Goal: Obtain resource: Download file/media

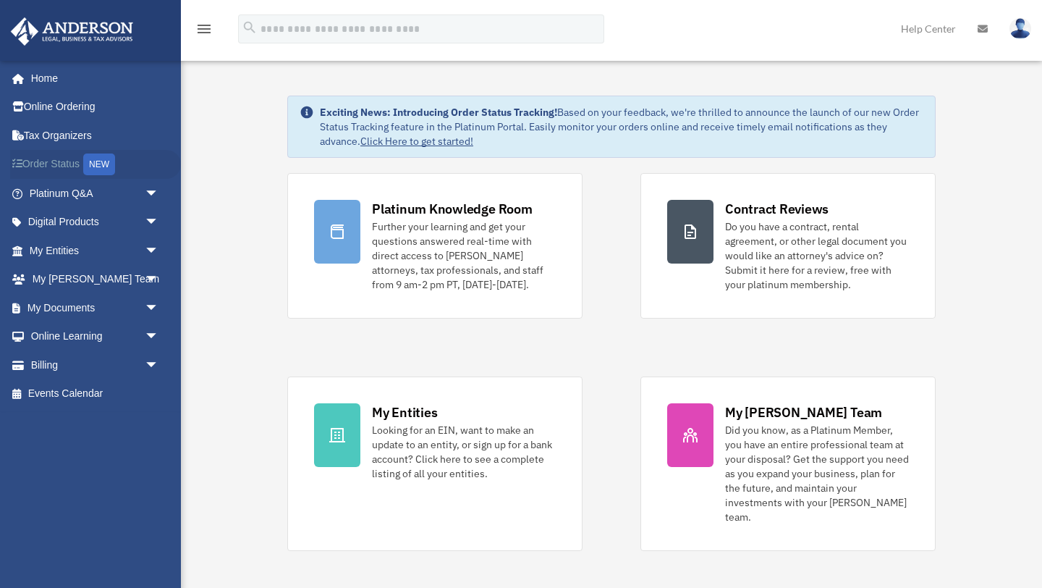
click at [101, 163] on div "NEW" at bounding box center [99, 164] width 32 height 22
click at [152, 276] on span "arrow_drop_down" at bounding box center [159, 280] width 29 height 30
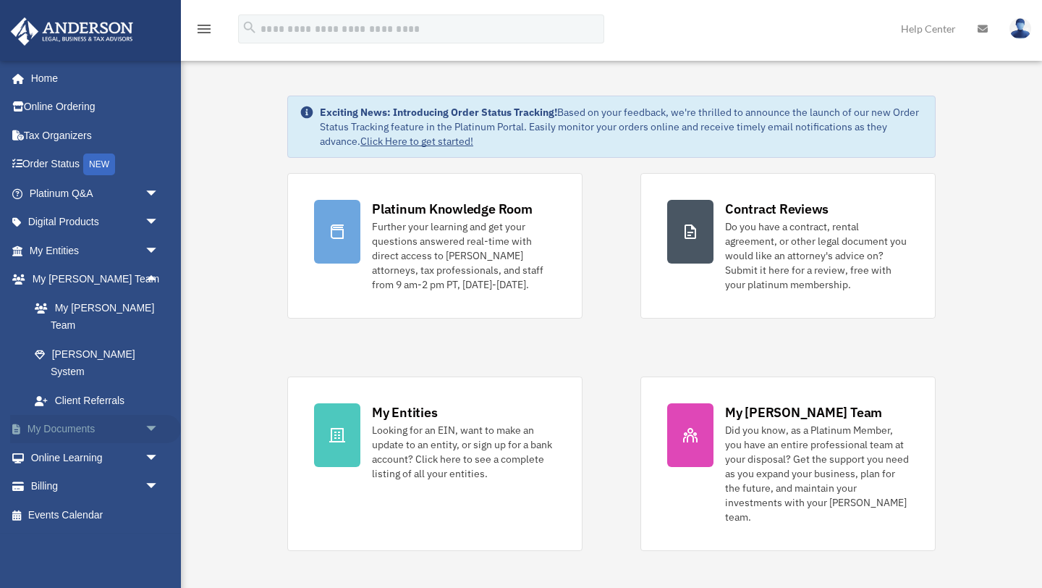
click at [148, 415] on span "arrow_drop_down" at bounding box center [159, 430] width 29 height 30
click at [61, 443] on link "Box" at bounding box center [100, 457] width 161 height 29
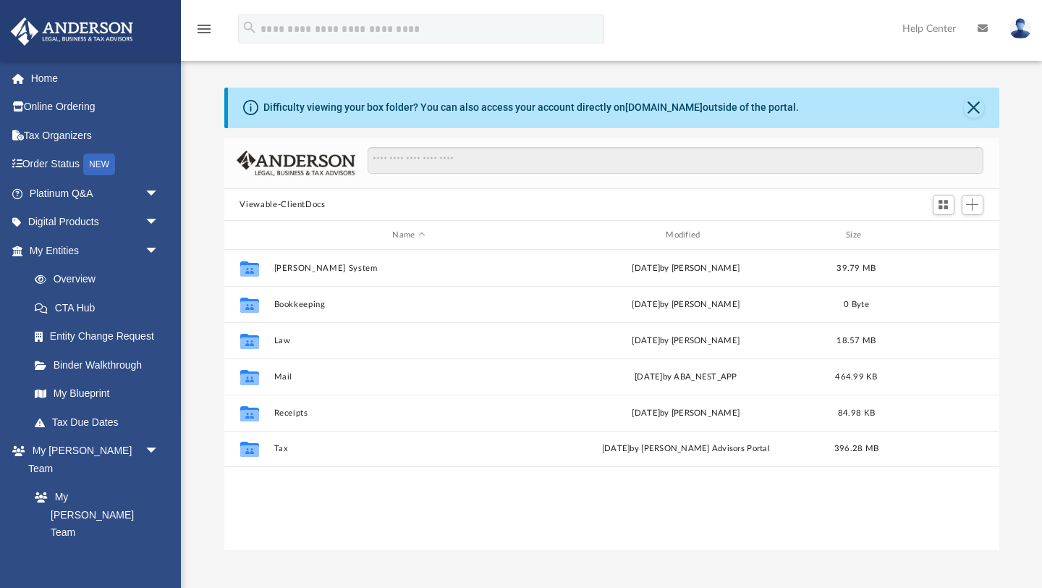
scroll to position [329, 775]
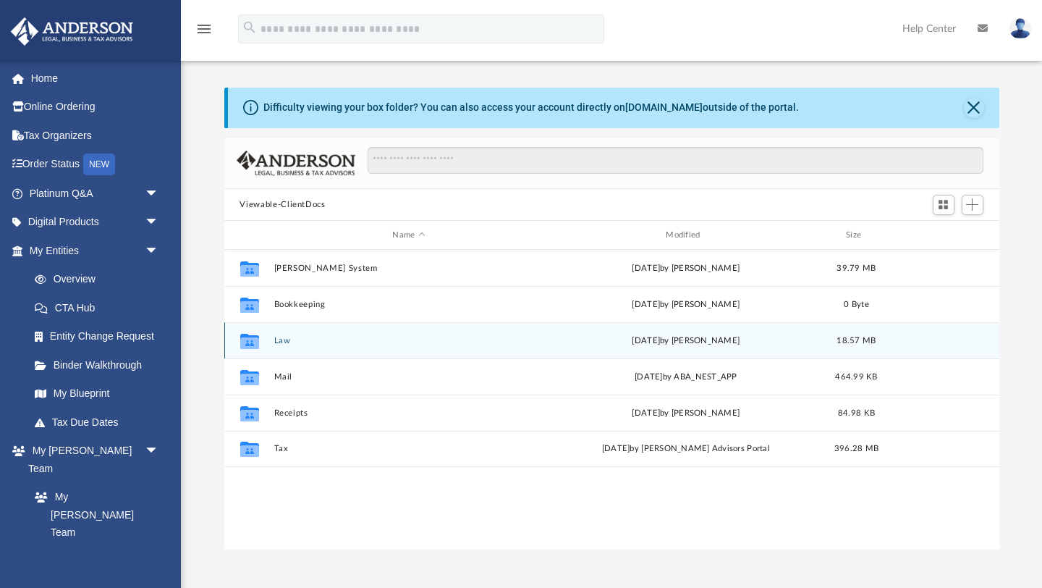
click at [283, 340] on button "Law" at bounding box center [409, 340] width 271 height 9
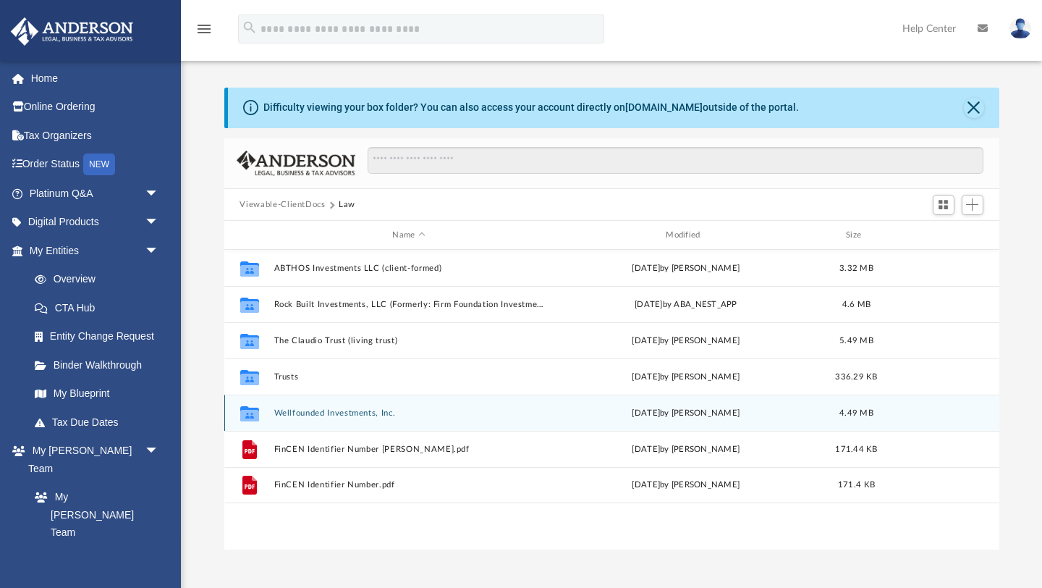
click at [310, 413] on button "Wellfounded Investments, Inc." at bounding box center [409, 412] width 271 height 9
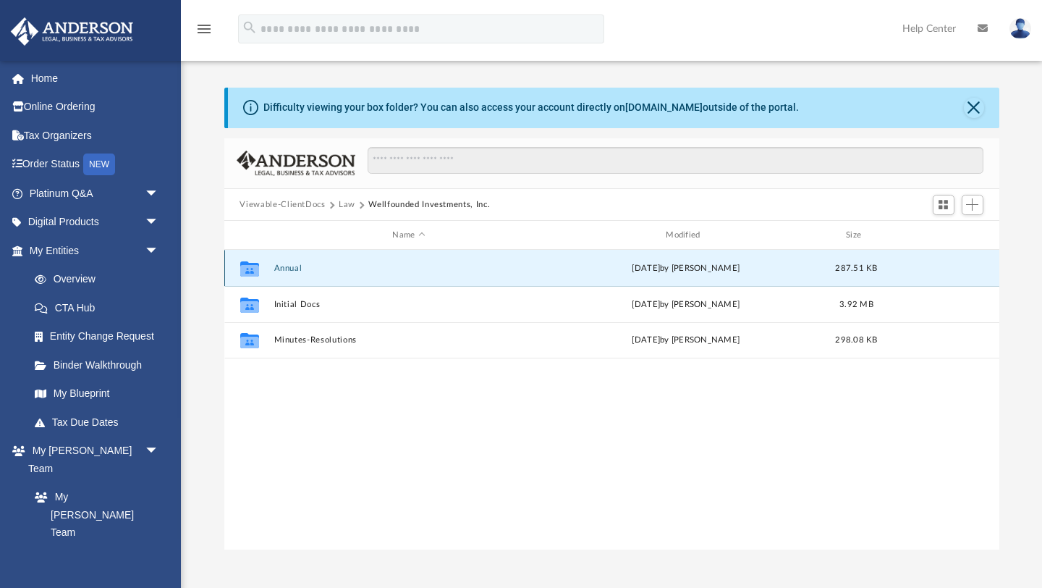
click at [293, 265] on button "Annual" at bounding box center [409, 268] width 271 height 9
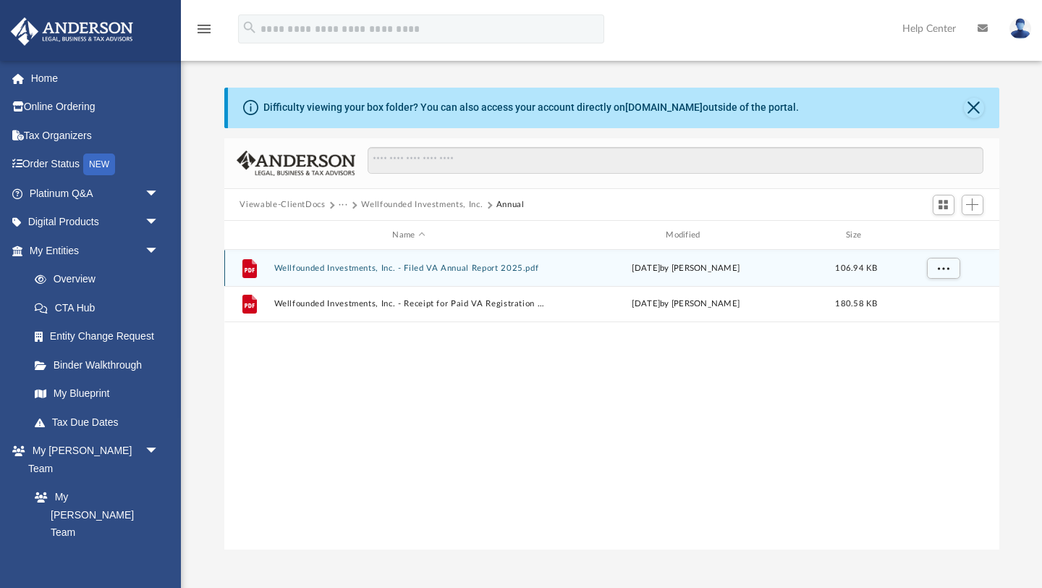
click at [317, 268] on button "Wellfounded Investments, Inc. - Filed VA Annual Report 2025.pdf" at bounding box center [409, 268] width 271 height 9
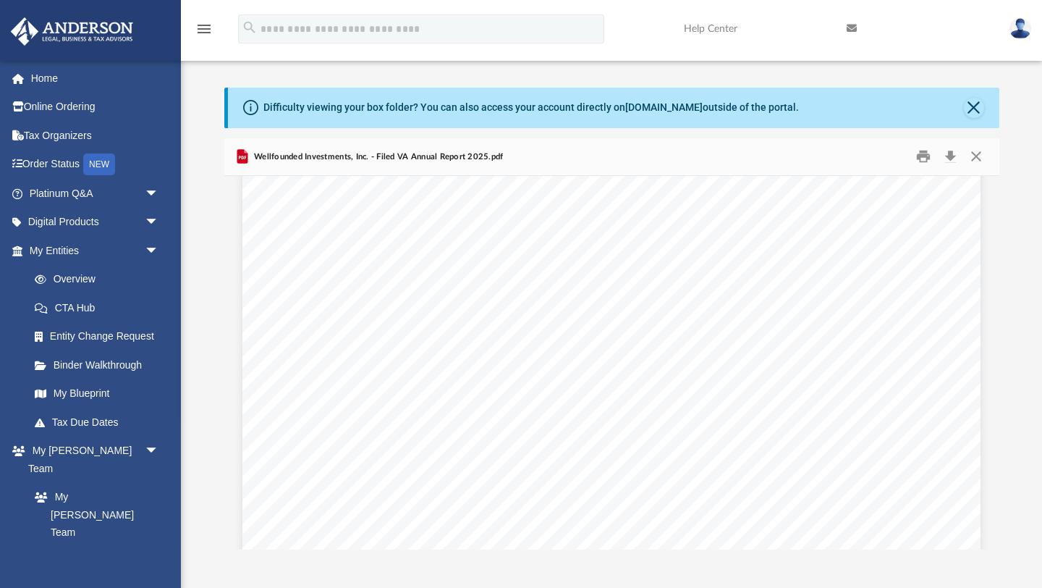
scroll to position [0, 0]
click at [952, 153] on button "Download" at bounding box center [951, 157] width 26 height 22
click at [973, 107] on button "Close" at bounding box center [974, 108] width 20 height 20
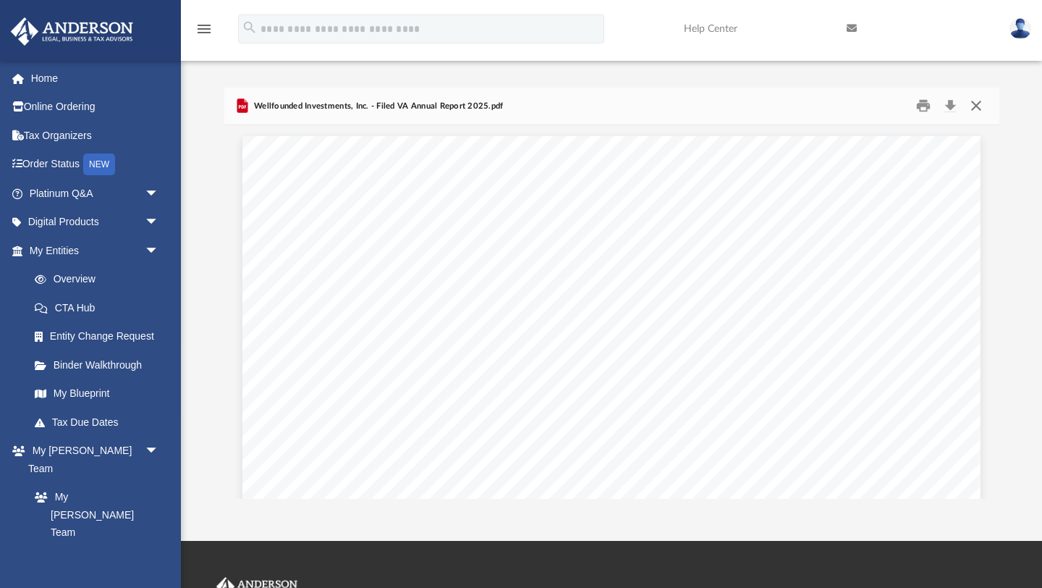
click at [978, 103] on button "Close" at bounding box center [977, 106] width 26 height 22
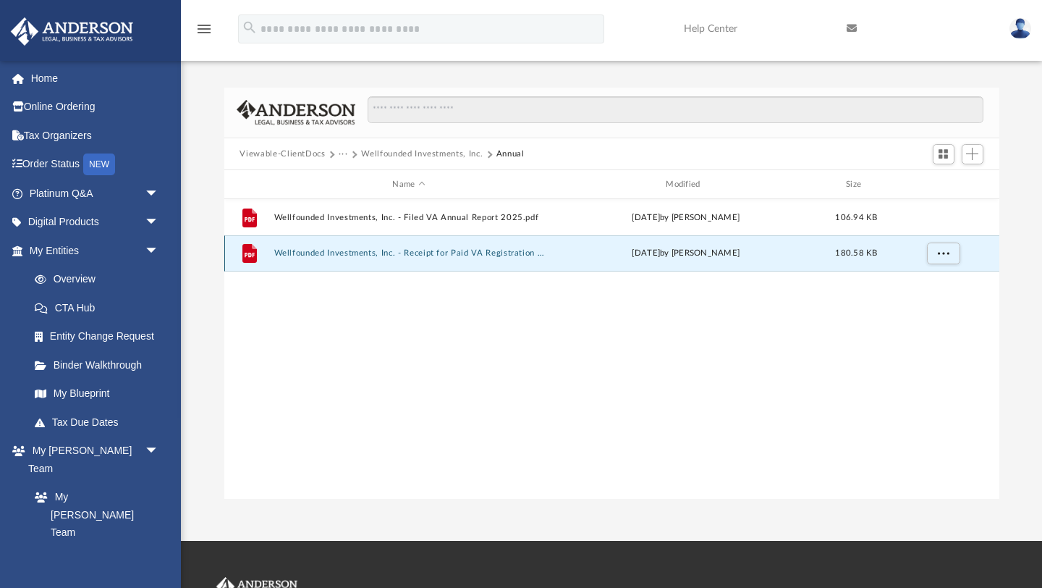
click at [501, 253] on button "Wellfounded Investments, Inc. - Receipt for Paid VA Registration Fee 2025.pdf" at bounding box center [409, 253] width 271 height 9
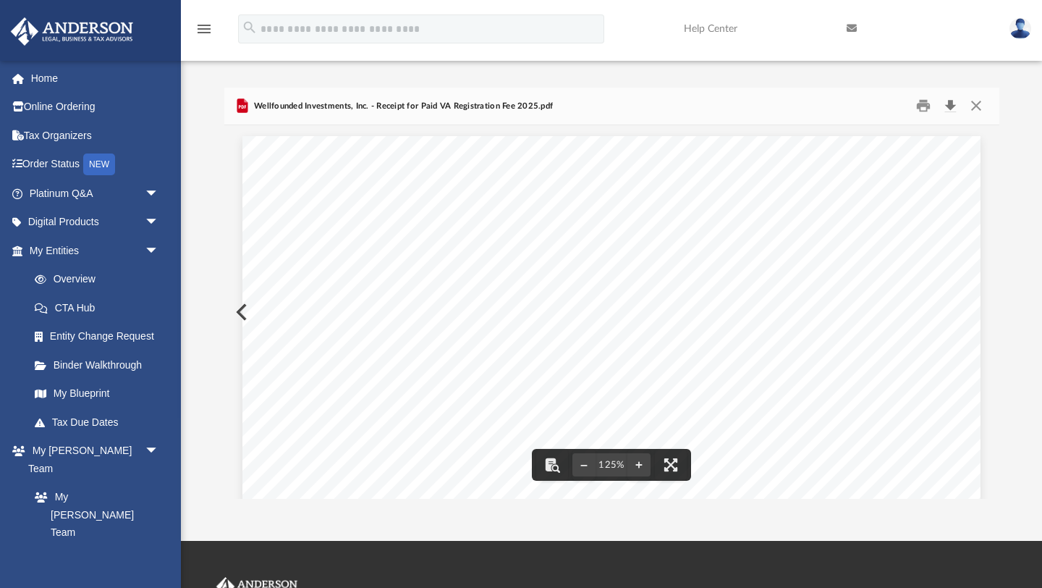
click at [952, 103] on button "Download" at bounding box center [951, 106] width 26 height 22
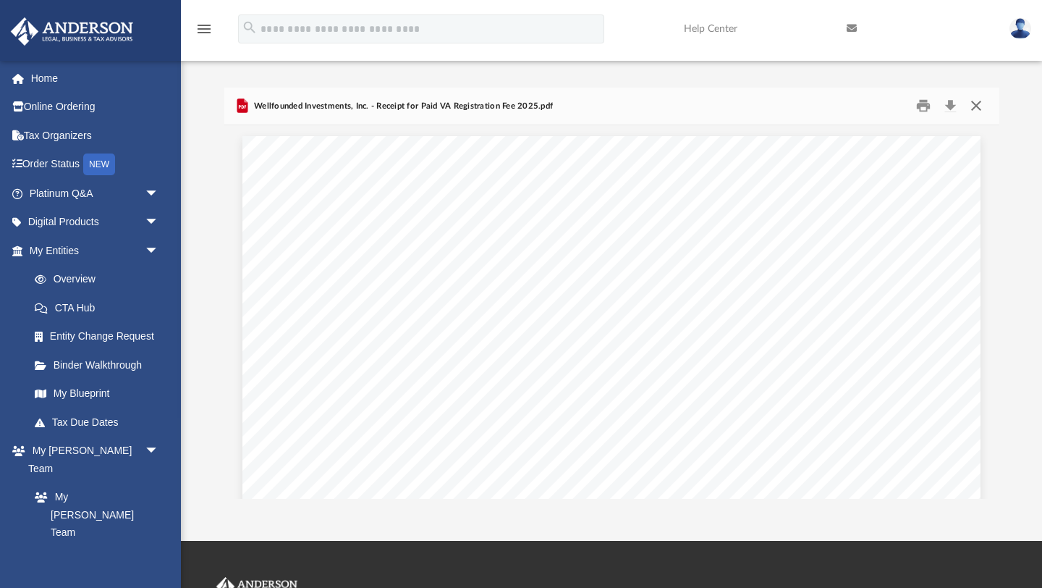
click at [978, 106] on button "Close" at bounding box center [977, 106] width 26 height 22
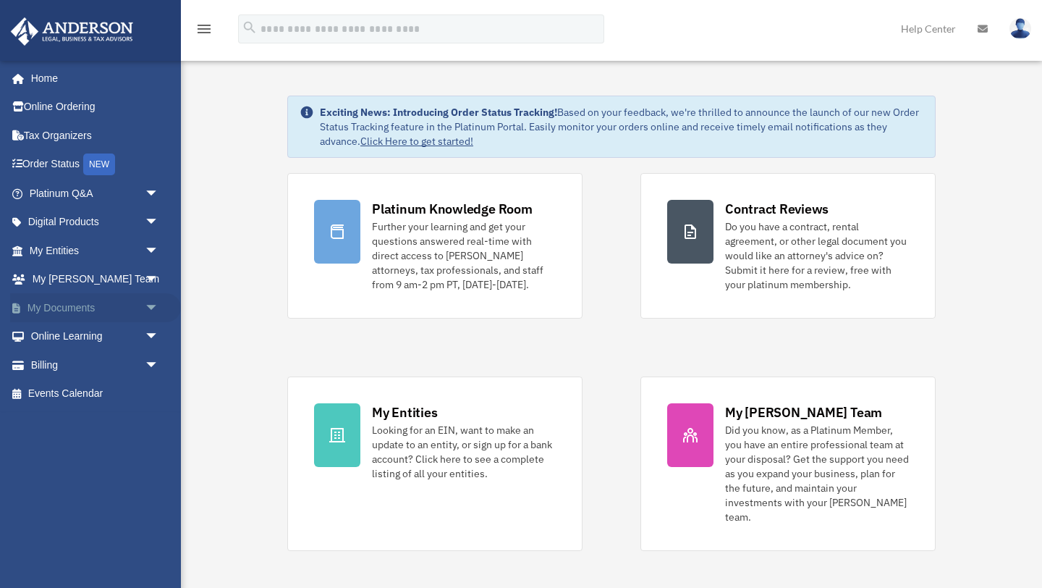
click at [151, 305] on span "arrow_drop_down" at bounding box center [159, 308] width 29 height 30
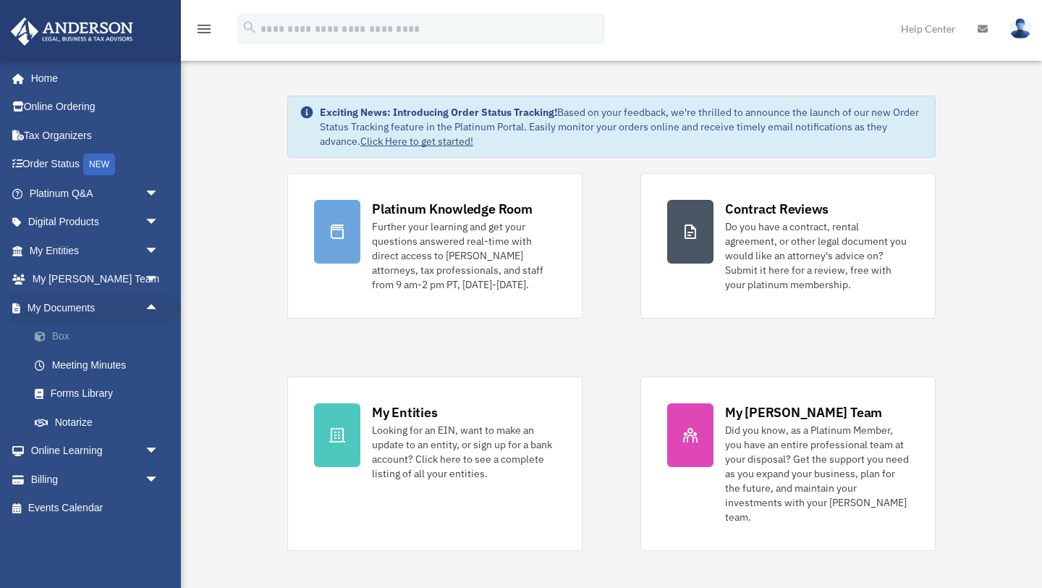
click at [66, 337] on link "Box" at bounding box center [100, 336] width 161 height 29
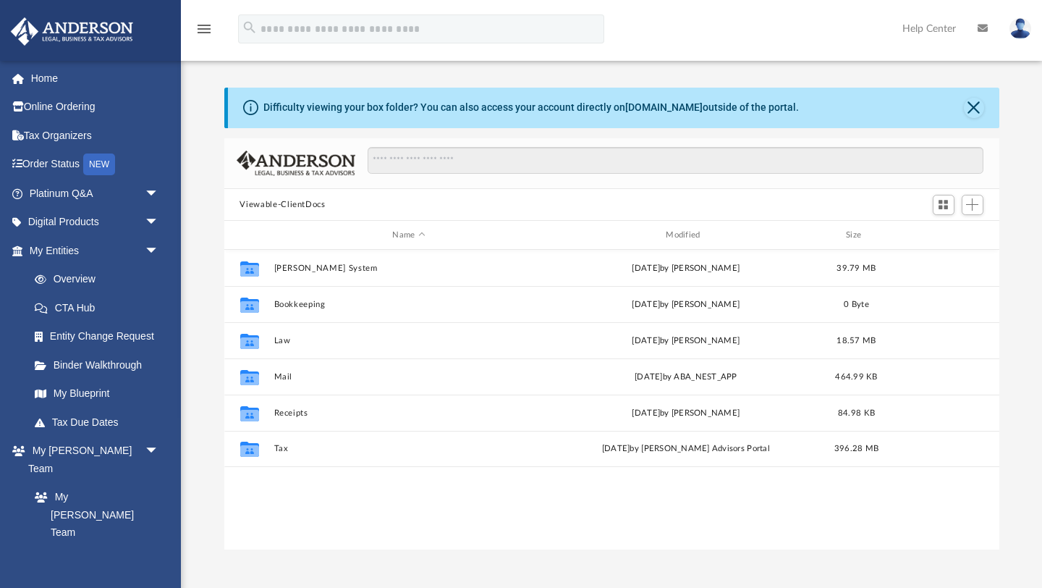
scroll to position [329, 775]
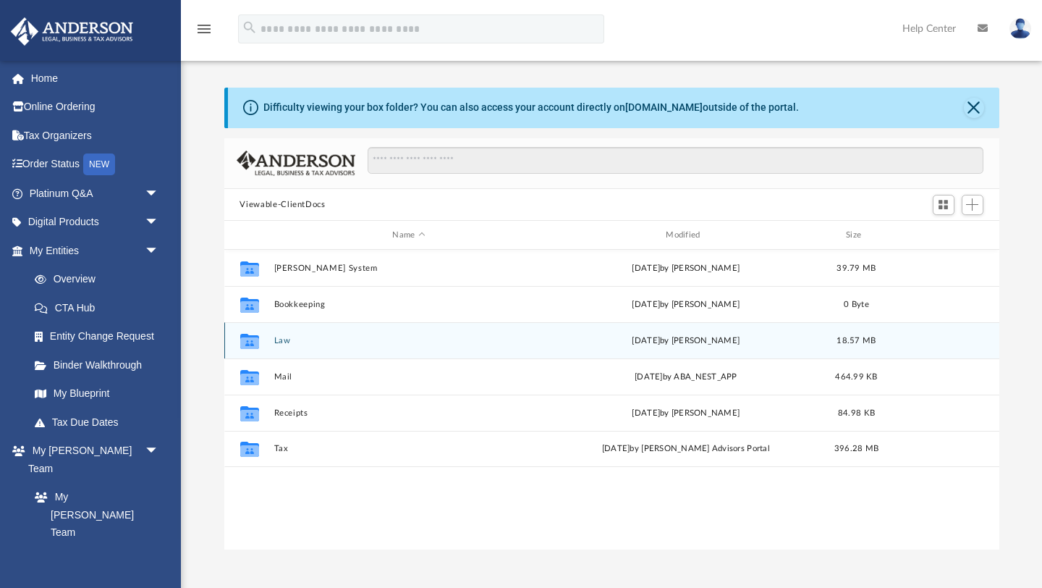
click at [284, 340] on button "Law" at bounding box center [409, 340] width 271 height 9
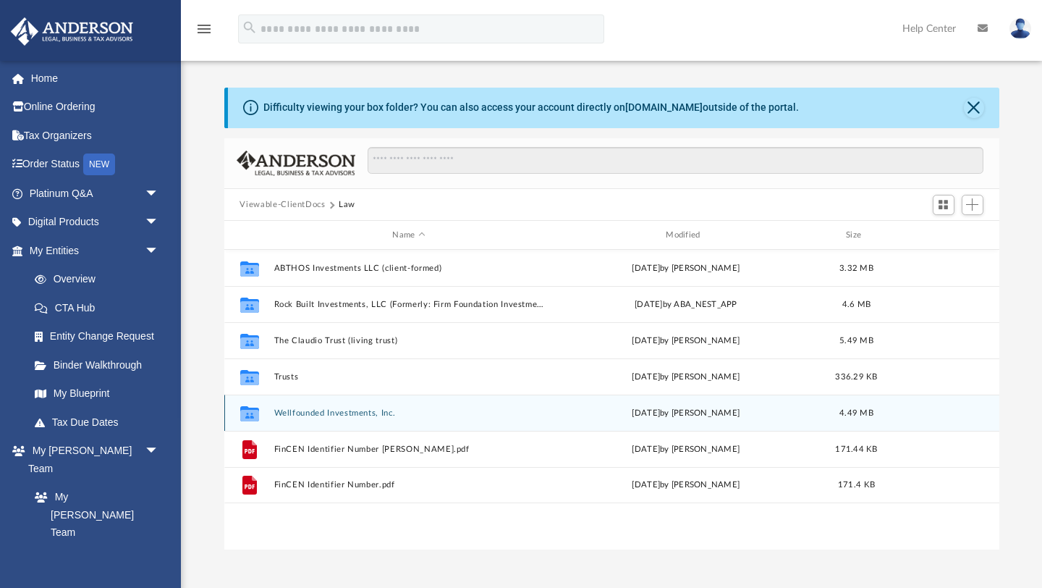
click at [324, 413] on button "Wellfounded Investments, Inc." at bounding box center [409, 412] width 271 height 9
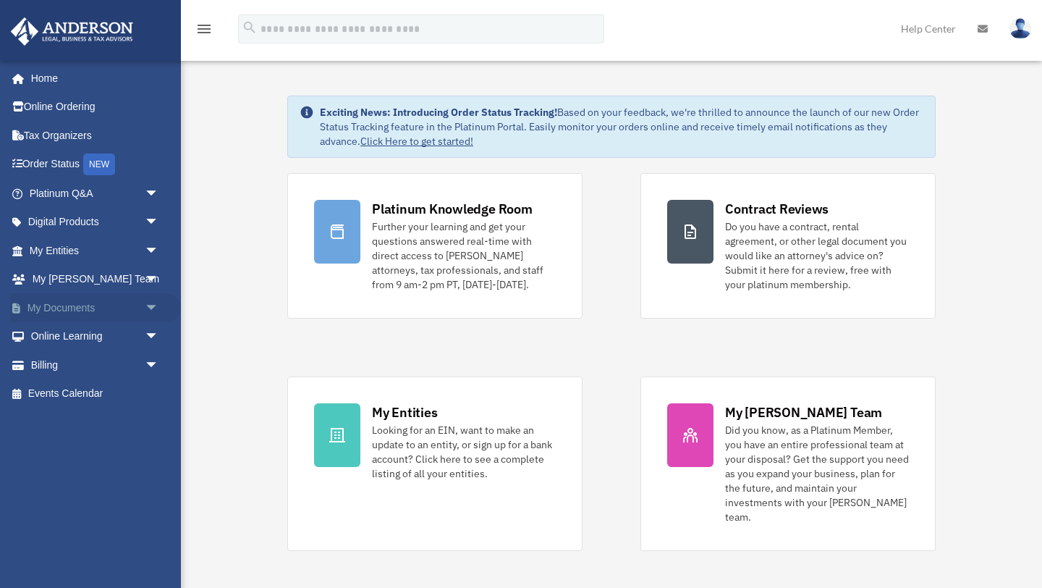
click at [153, 305] on span "arrow_drop_down" at bounding box center [159, 308] width 29 height 30
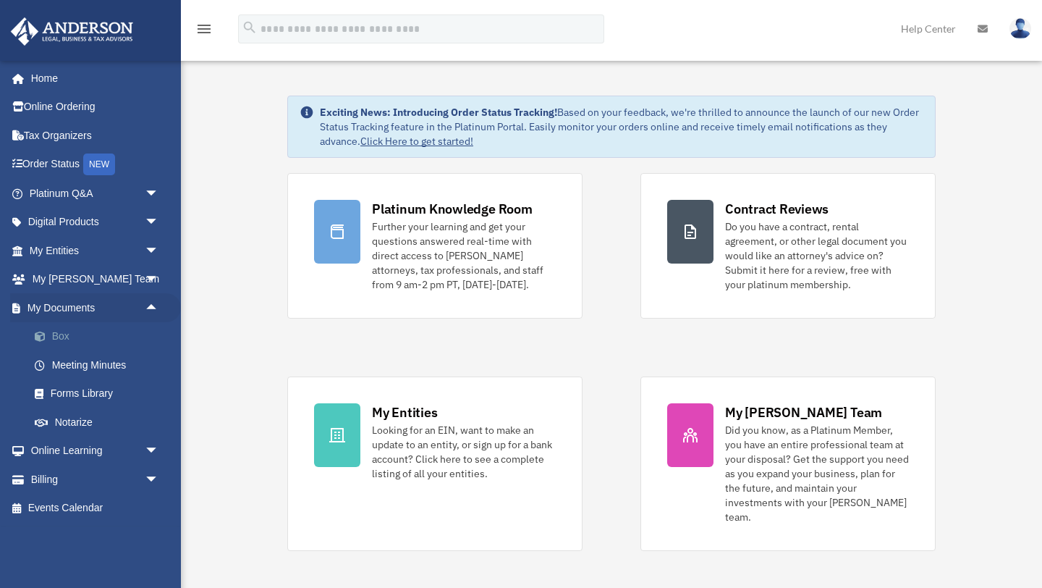
drag, startPoint x: 63, startPoint y: 334, endPoint x: 93, endPoint y: 327, distance: 30.4
click at [64, 333] on link "Box" at bounding box center [100, 336] width 161 height 29
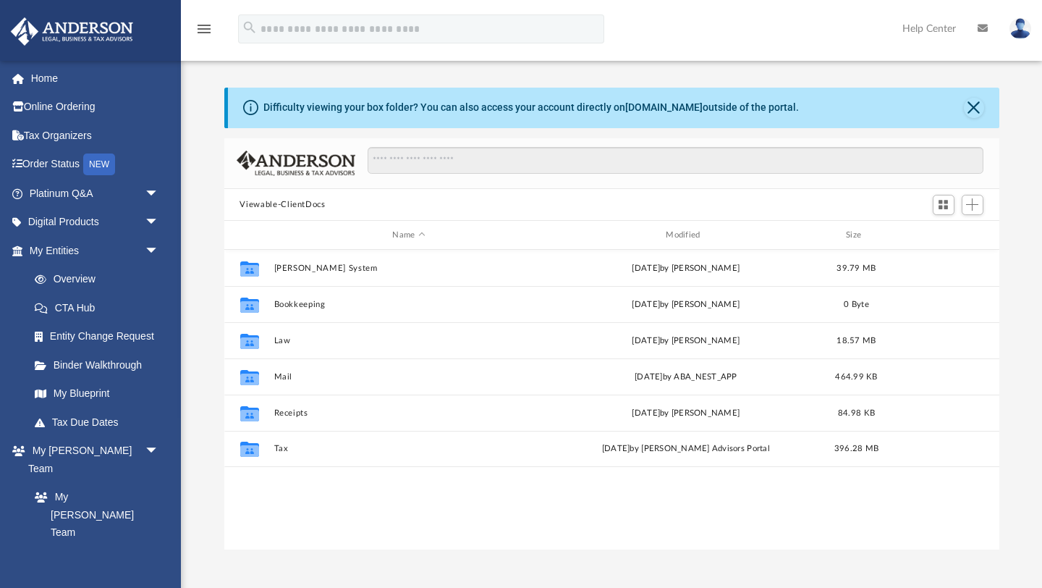
scroll to position [329, 775]
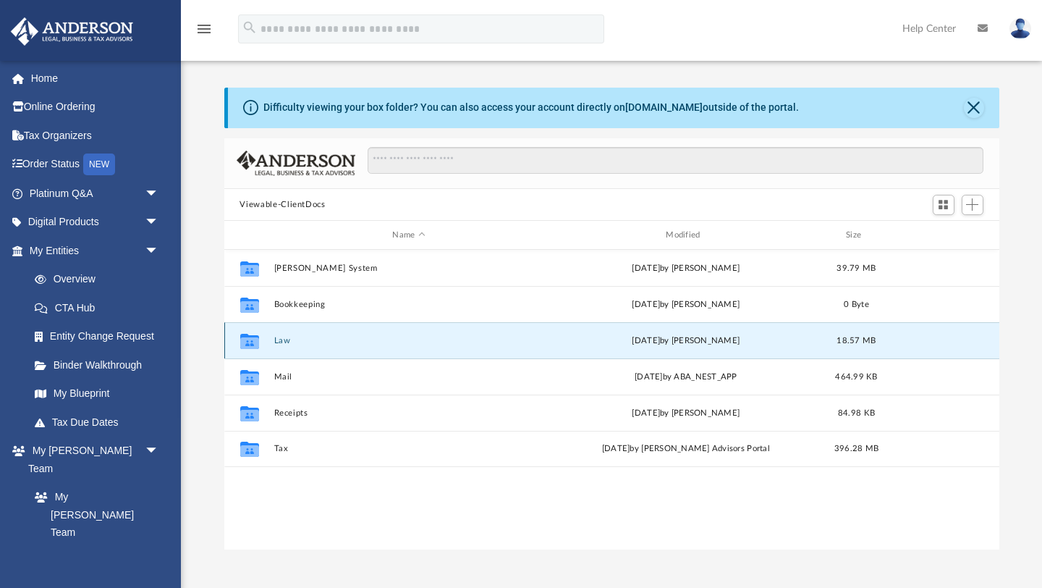
click at [284, 339] on button "Law" at bounding box center [409, 340] width 271 height 9
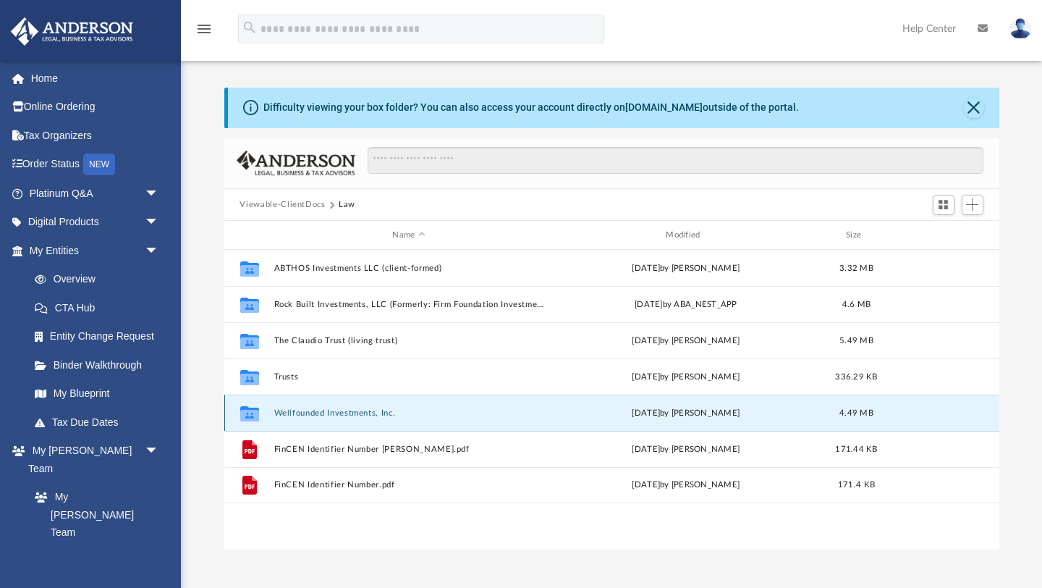
click at [325, 412] on button "Wellfounded Investments, Inc." at bounding box center [409, 412] width 271 height 9
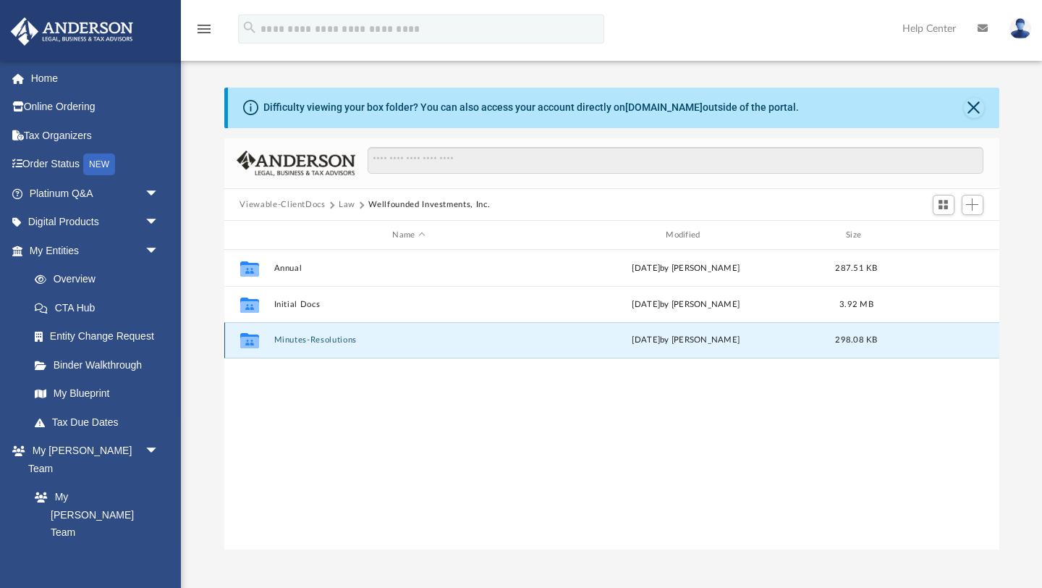
click at [323, 339] on button "Minutes-Resolutions" at bounding box center [409, 340] width 271 height 9
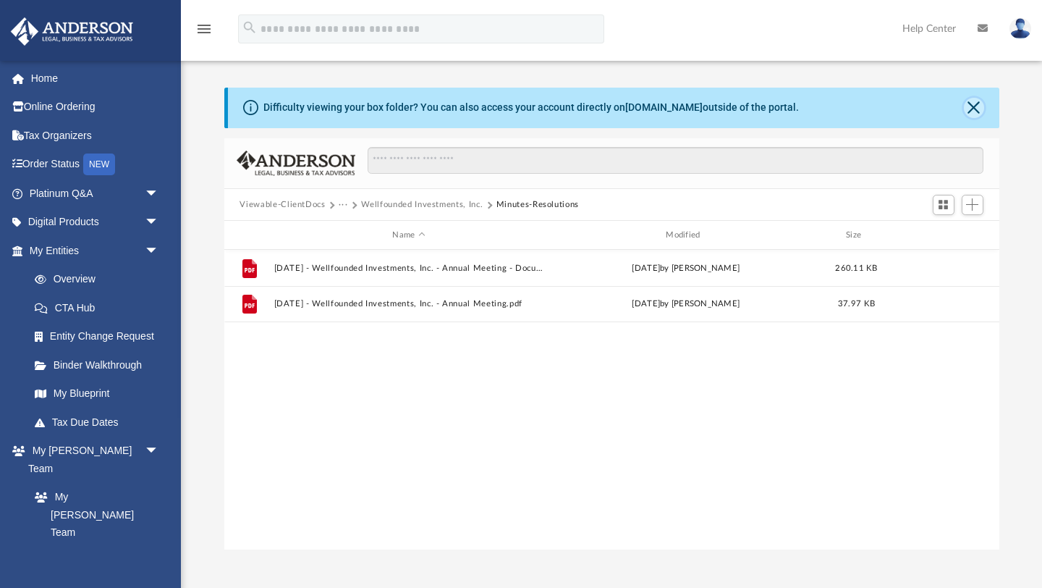
click at [972, 106] on button "Close" at bounding box center [974, 108] width 20 height 20
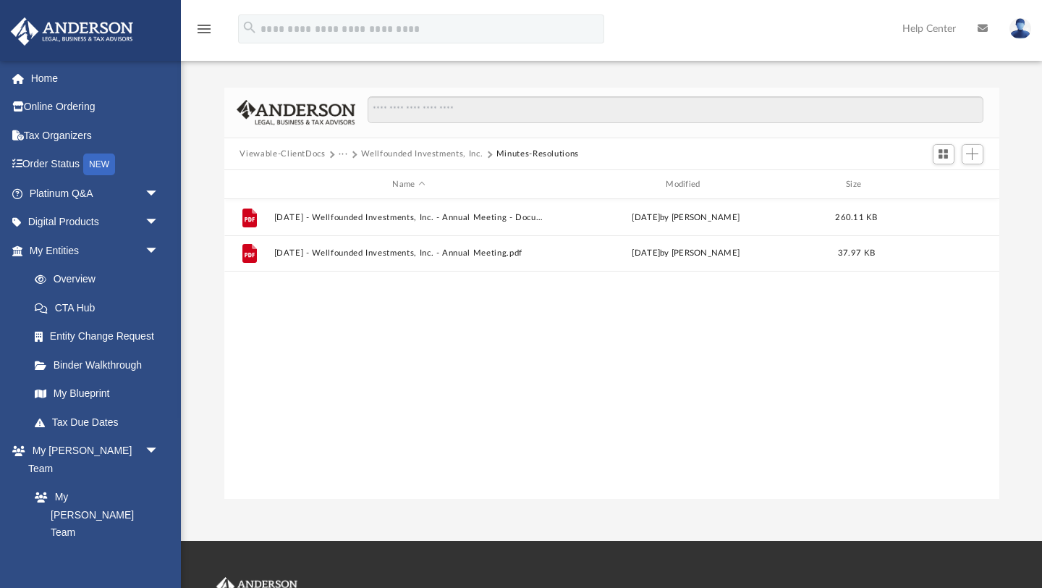
drag, startPoint x: 817, startPoint y: 303, endPoint x: 146, endPoint y: 587, distance: 728.9
click at [130, 499] on div "App littlebigjoker777@gmail.com Sign Out littlebigjoker777@gmail.com Home Onlin…" at bounding box center [521, 271] width 1042 height 458
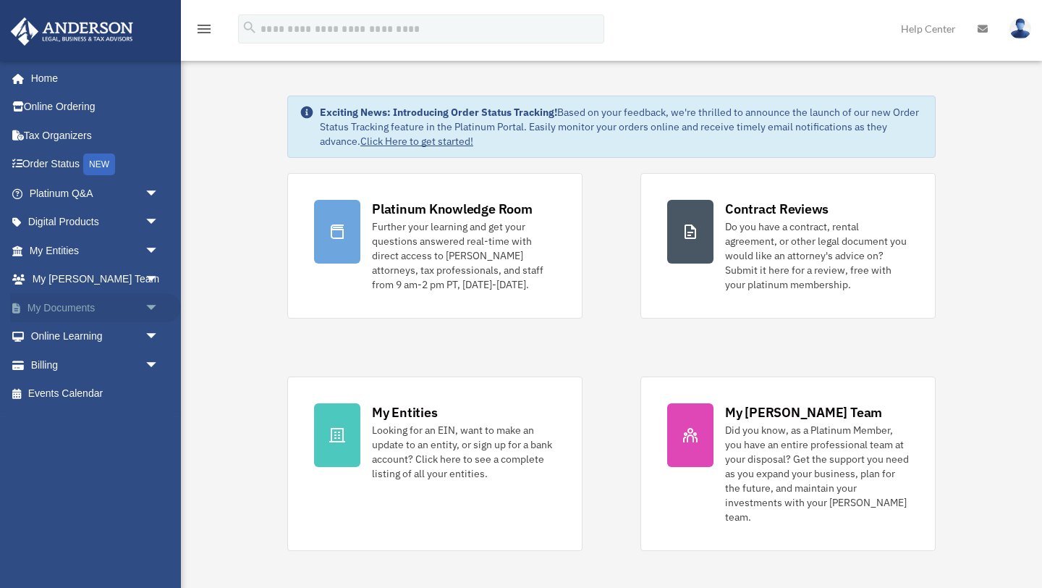
click at [149, 305] on span "arrow_drop_down" at bounding box center [159, 308] width 29 height 30
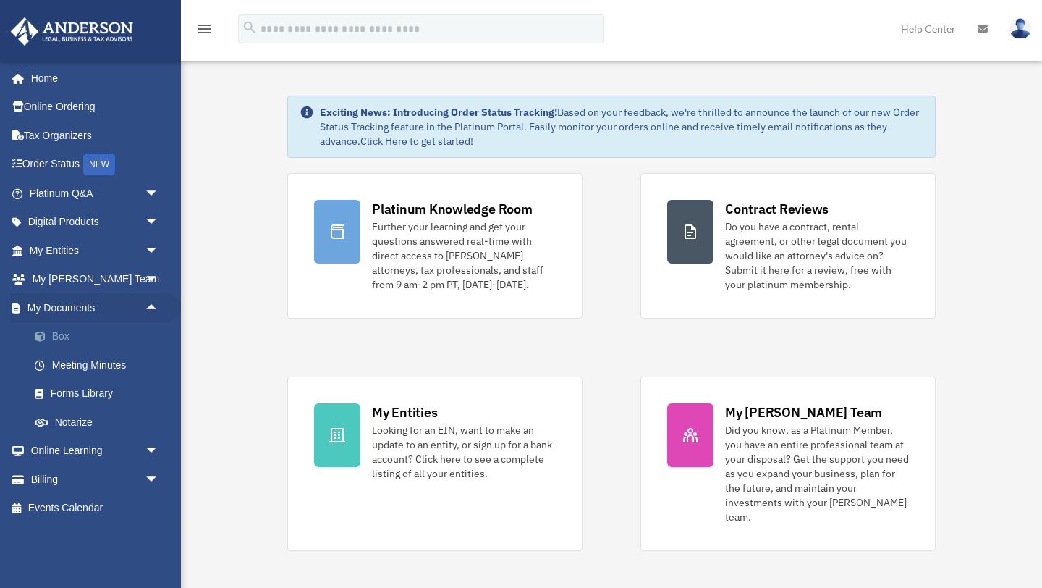
click at [64, 337] on link "Box" at bounding box center [100, 336] width 161 height 29
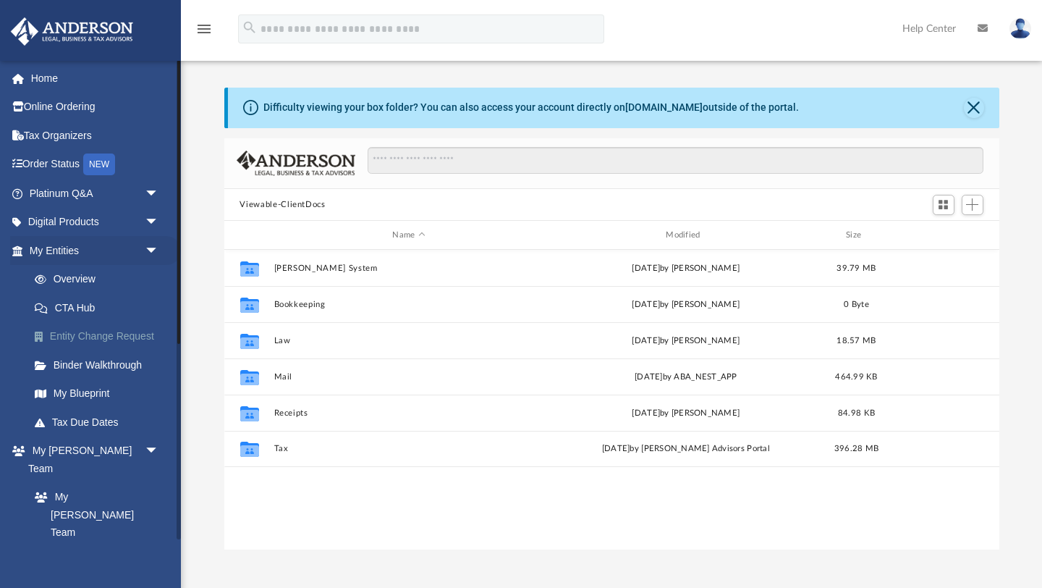
scroll to position [329, 775]
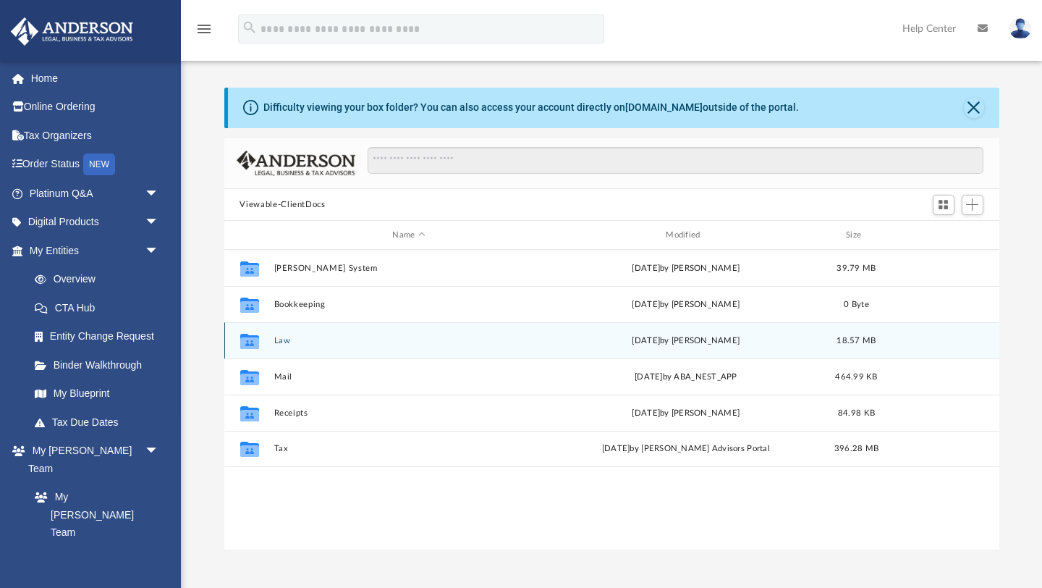
click at [282, 340] on button "Law" at bounding box center [409, 340] width 271 height 9
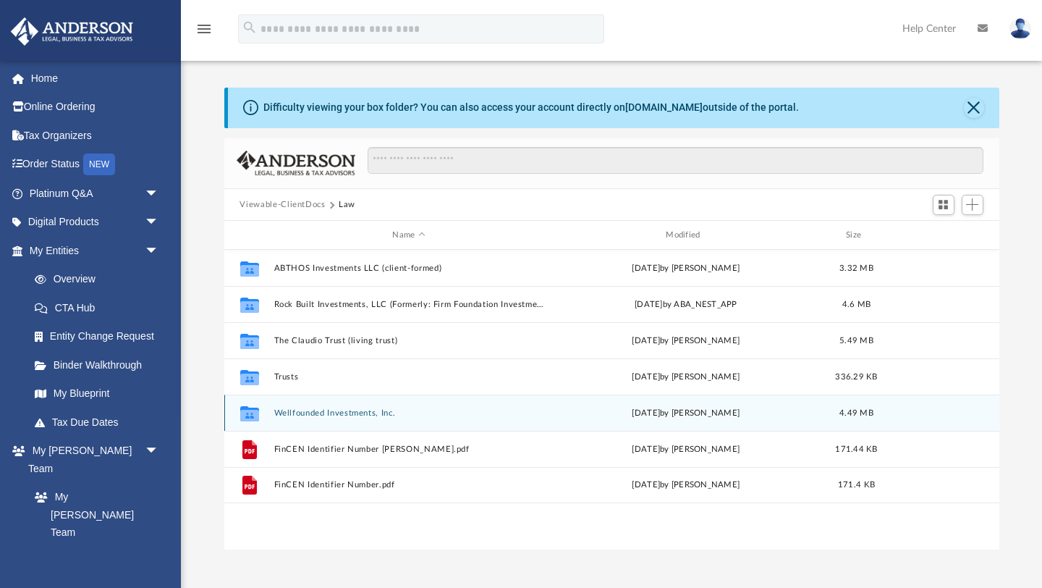
click at [325, 413] on button "Wellfounded Investments, Inc." at bounding box center [409, 412] width 271 height 9
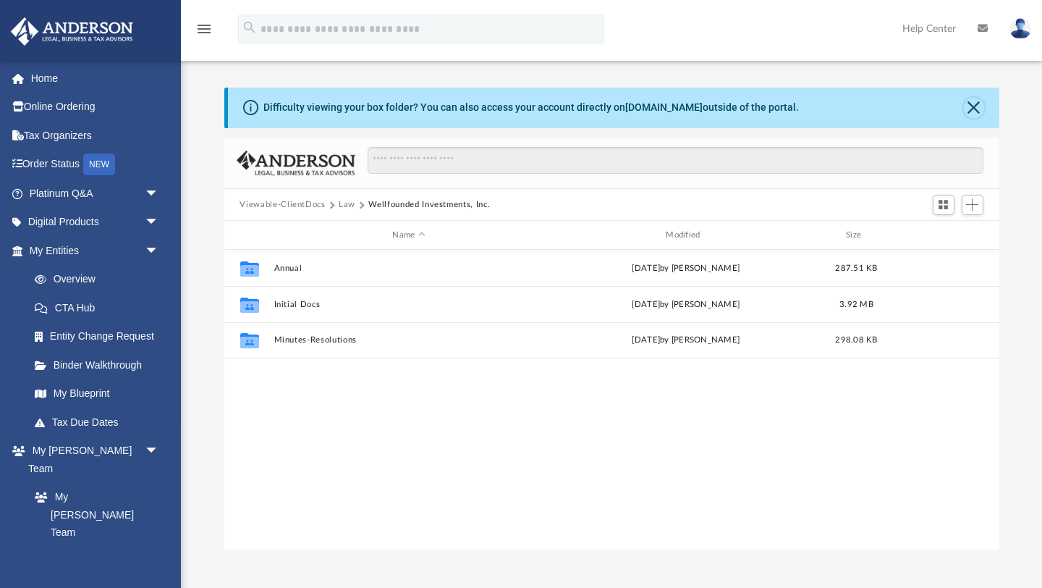
click at [971, 105] on button "Close" at bounding box center [974, 108] width 20 height 20
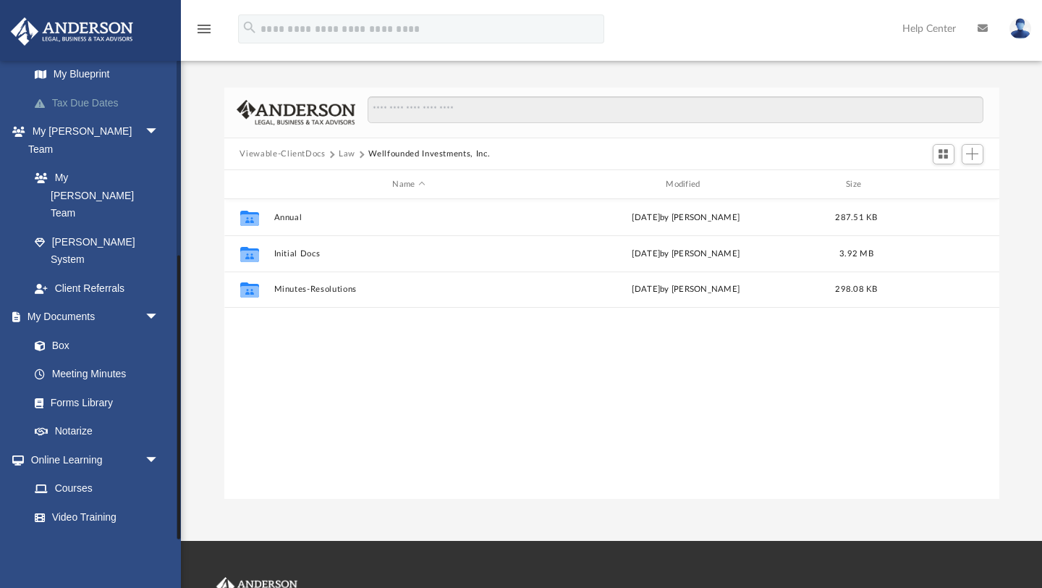
scroll to position [329, 0]
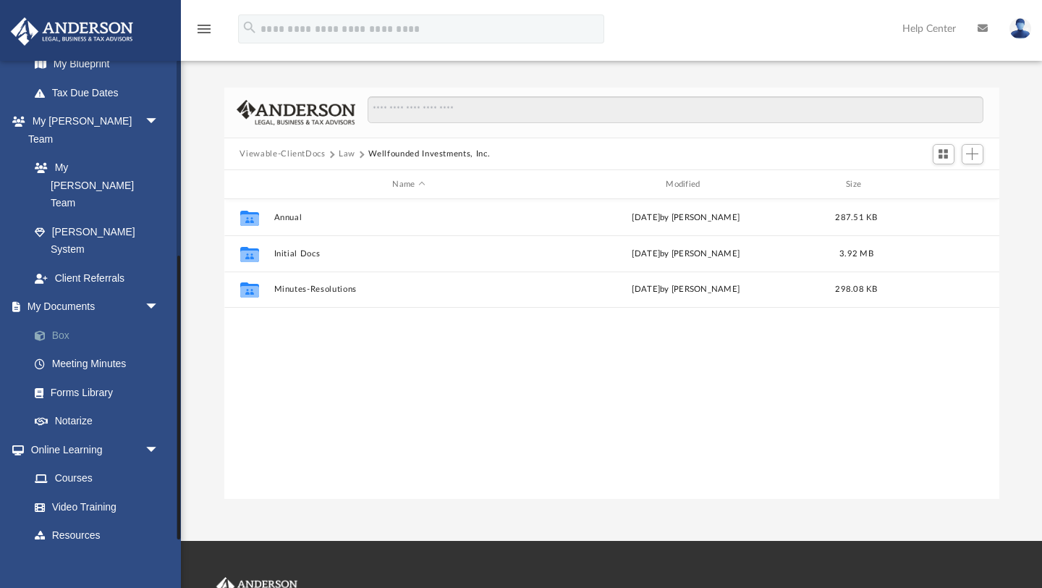
click at [59, 321] on link "Box" at bounding box center [100, 335] width 161 height 29
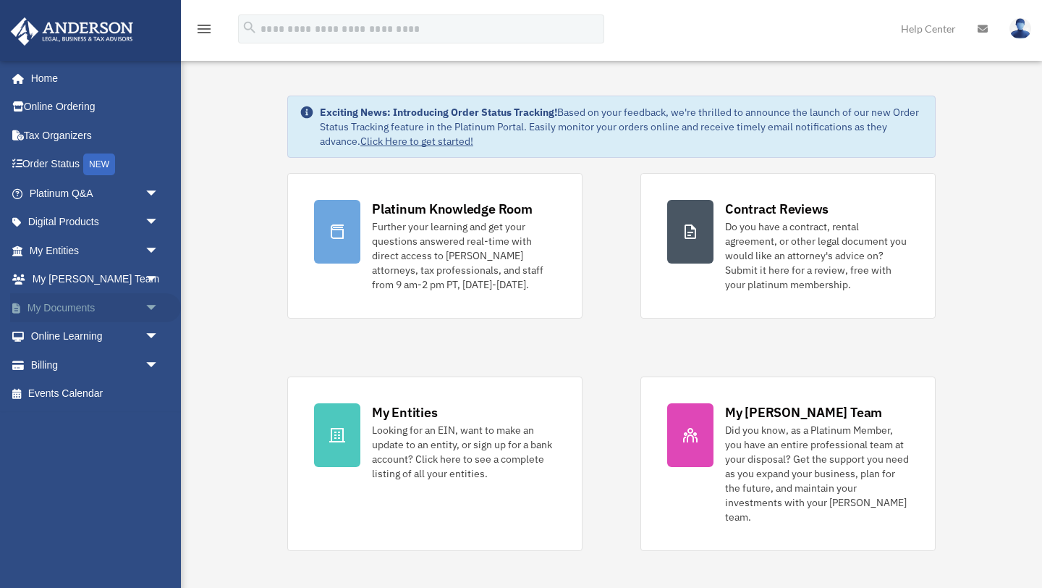
click at [152, 307] on span "arrow_drop_down" at bounding box center [159, 308] width 29 height 30
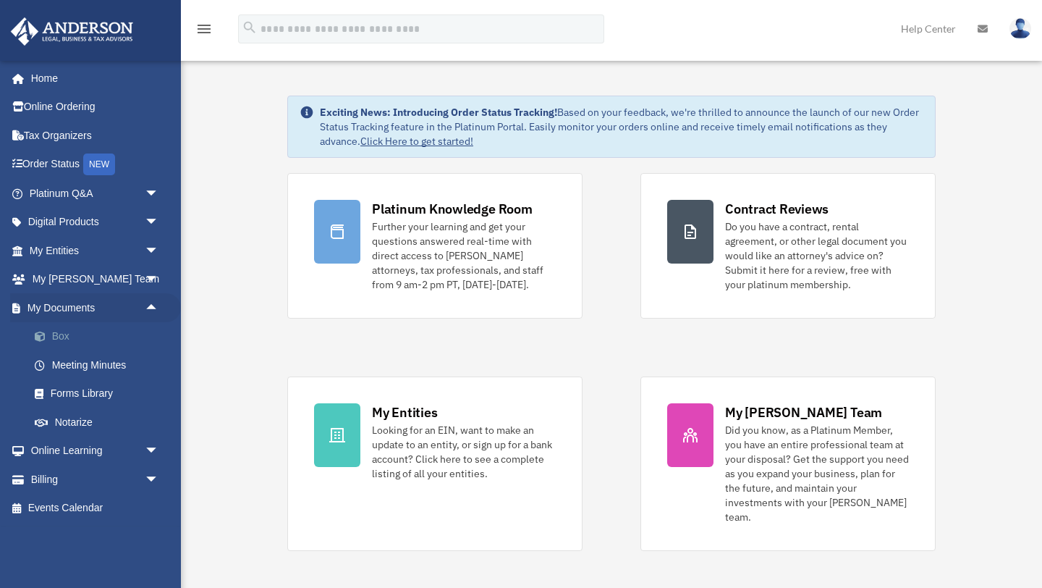
click at [61, 334] on link "Box" at bounding box center [100, 336] width 161 height 29
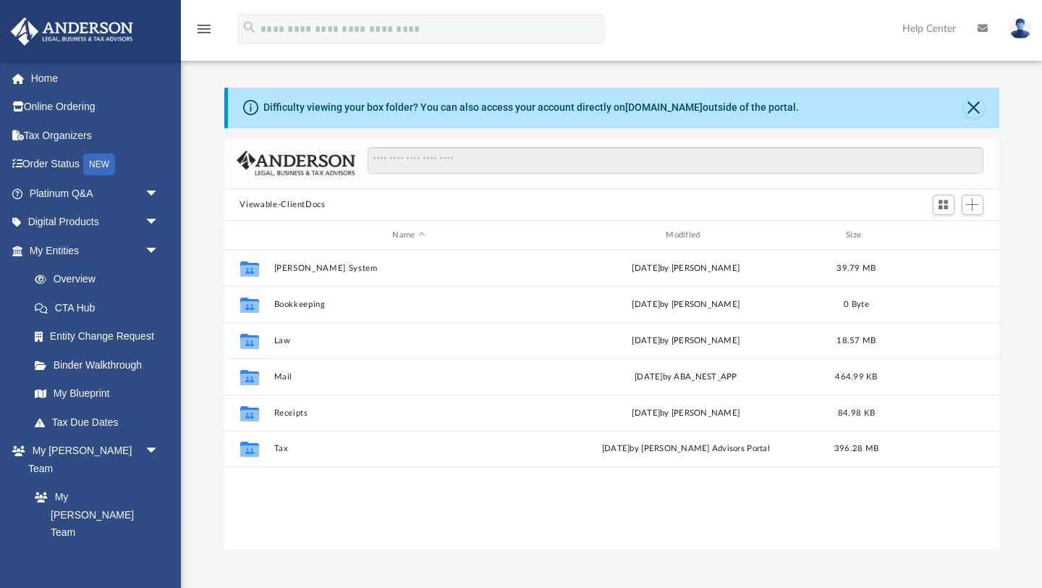
scroll to position [329, 775]
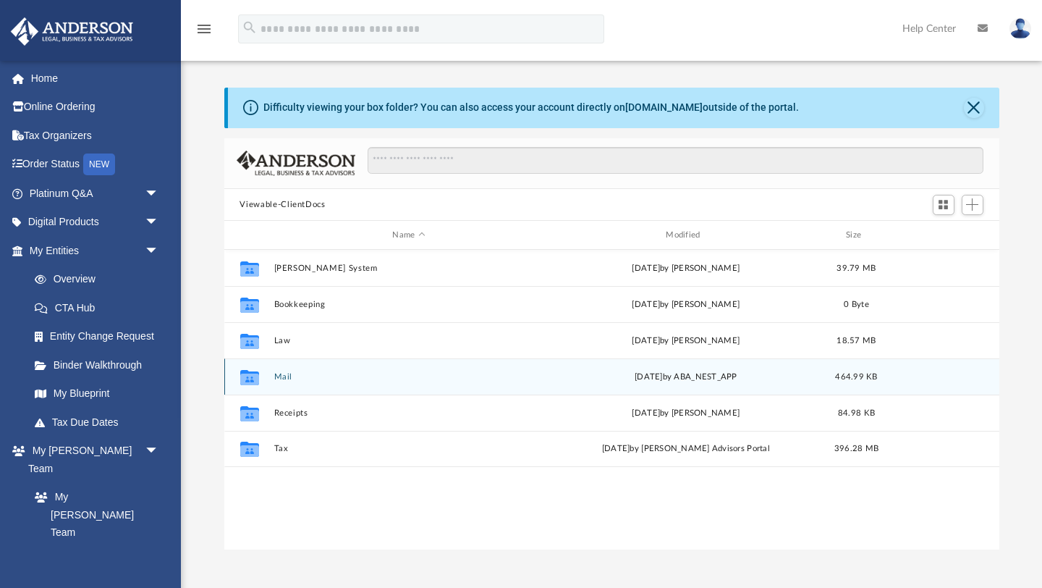
click at [282, 376] on button "Mail" at bounding box center [409, 376] width 271 height 9
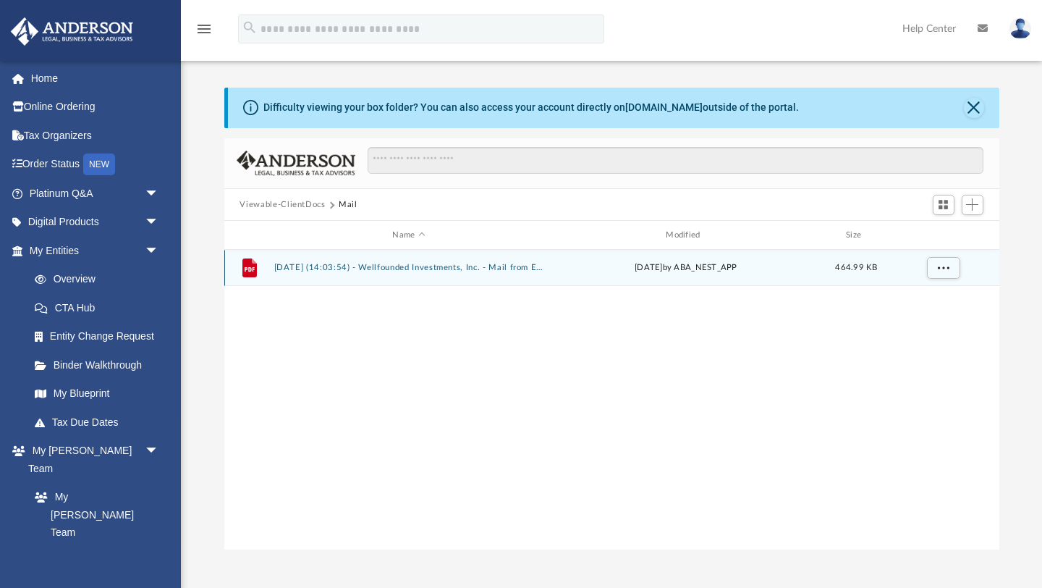
click at [428, 269] on button "2024.07.29 (14:03:54) - Wellfounded Investments, Inc. - Mail from EFTPS.pdf" at bounding box center [409, 268] width 271 height 9
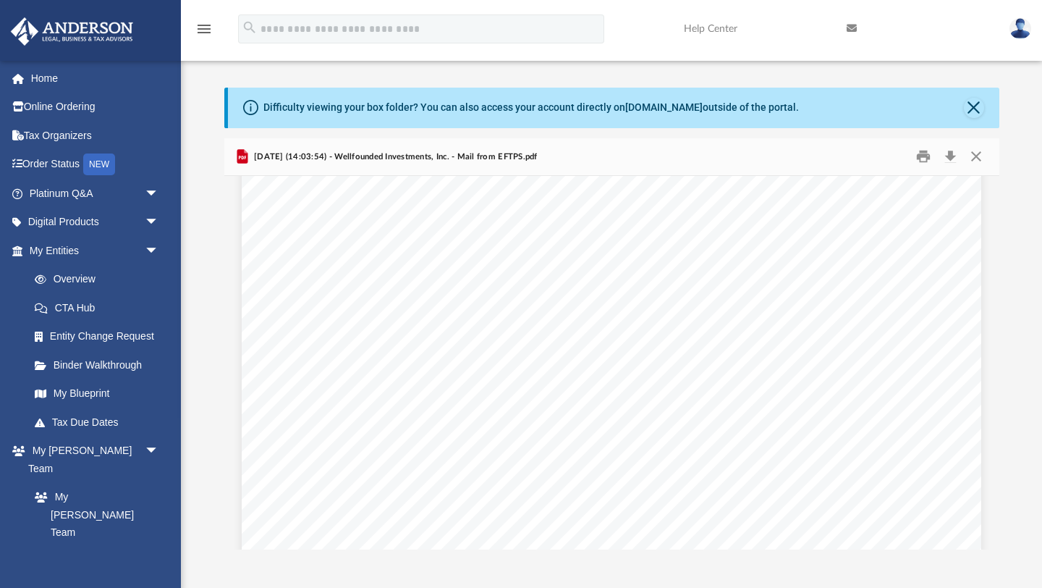
scroll to position [464, 0]
click at [974, 107] on button "Close" at bounding box center [974, 108] width 20 height 20
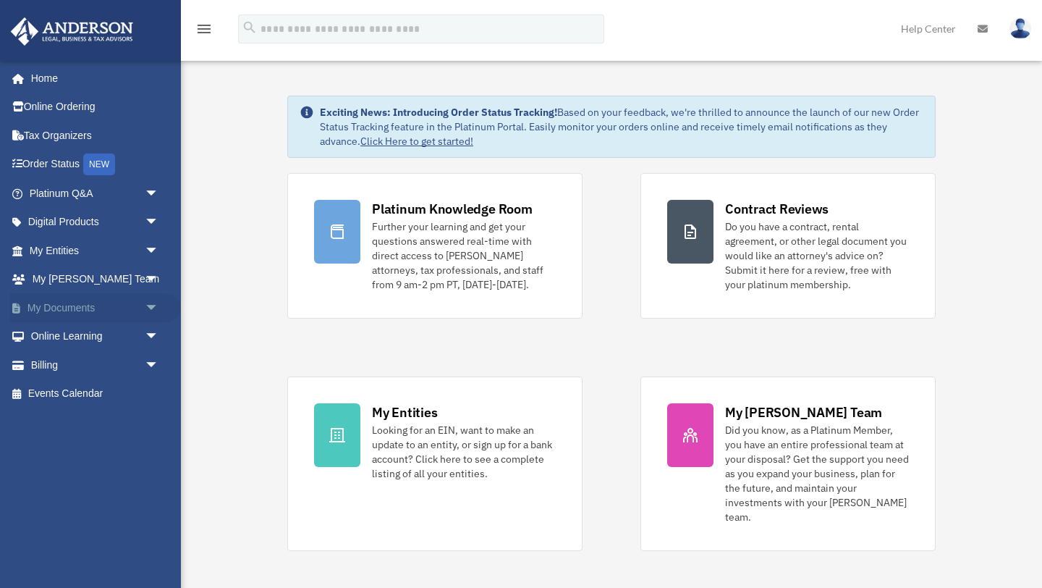
click at [152, 306] on span "arrow_drop_down" at bounding box center [159, 308] width 29 height 30
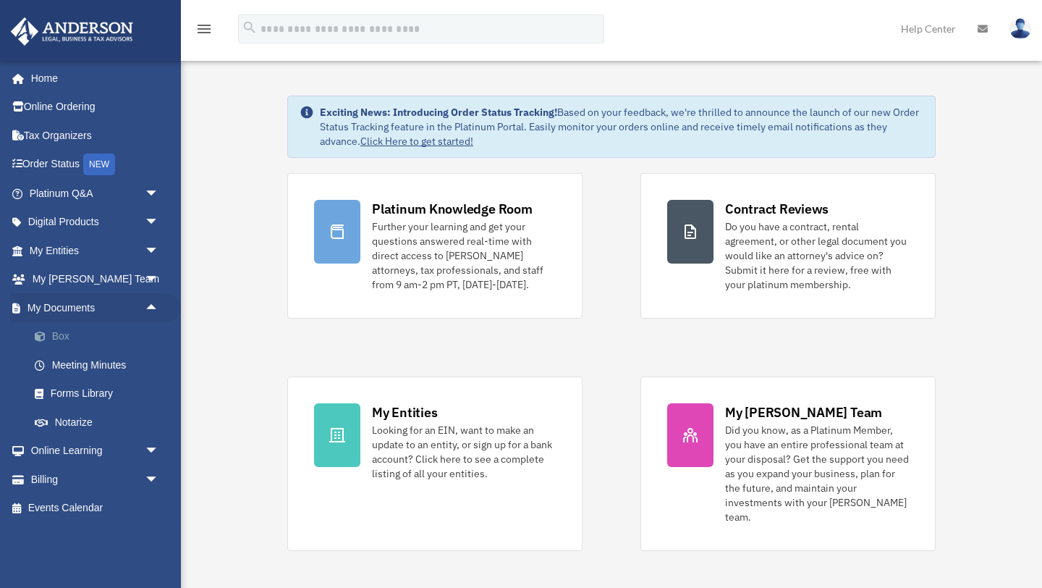
click at [61, 337] on link "Box" at bounding box center [100, 336] width 161 height 29
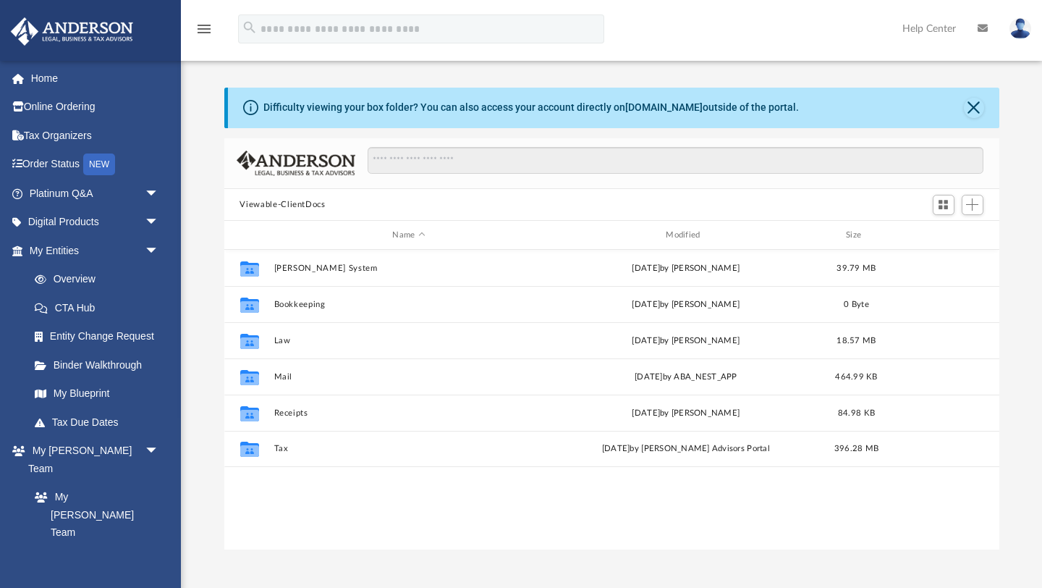
scroll to position [329, 775]
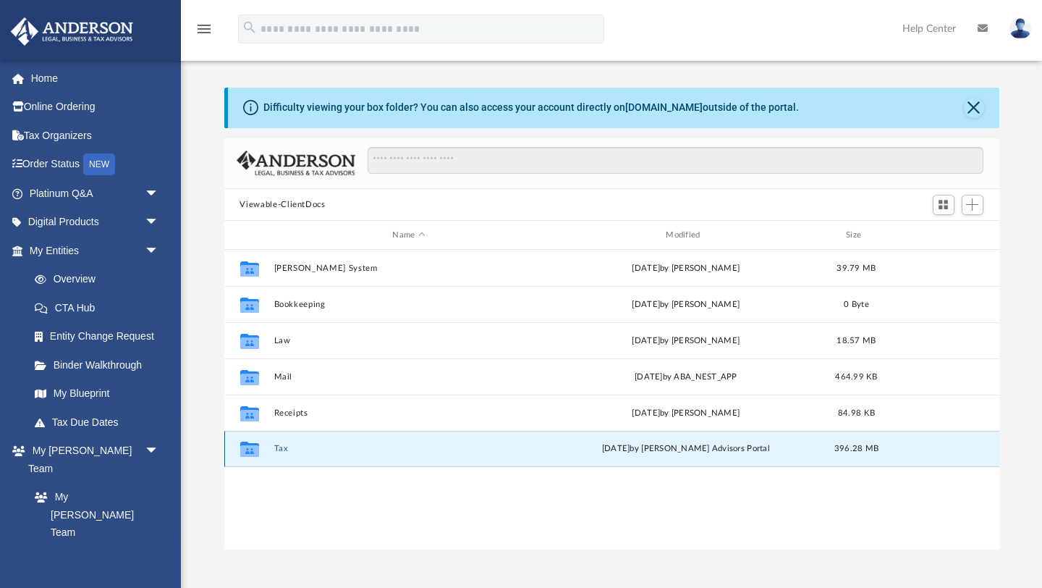
click at [282, 449] on button "Tax" at bounding box center [409, 448] width 271 height 9
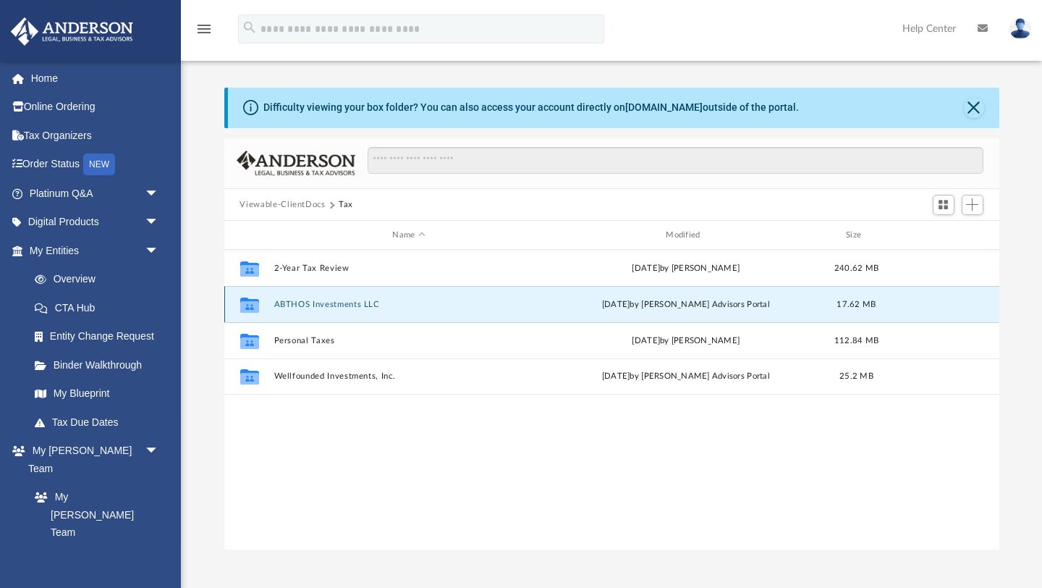
click at [336, 304] on button "ABTHOS Investments LLC" at bounding box center [409, 304] width 271 height 9
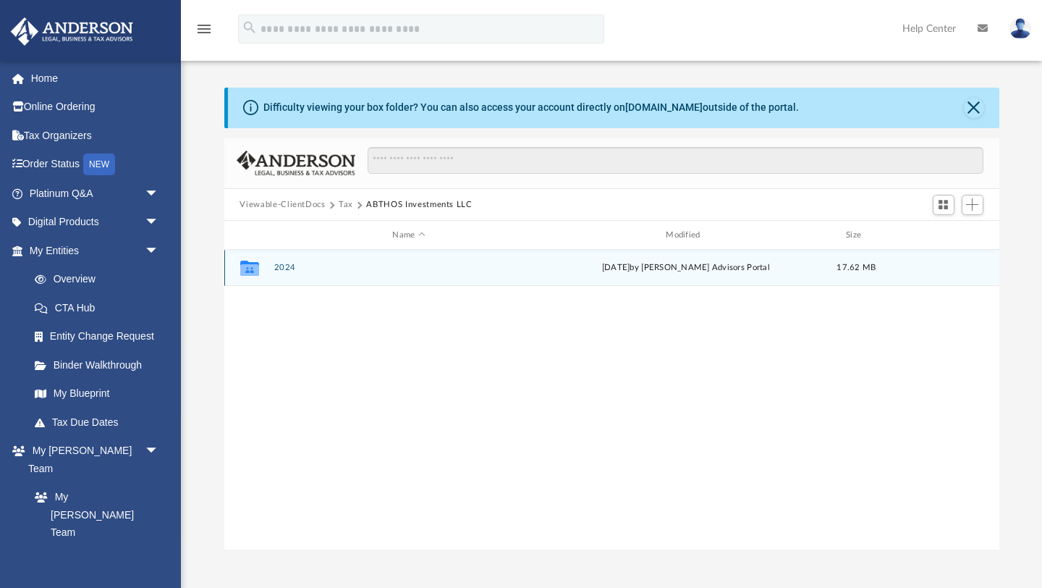
click at [284, 265] on button "2024" at bounding box center [409, 268] width 271 height 9
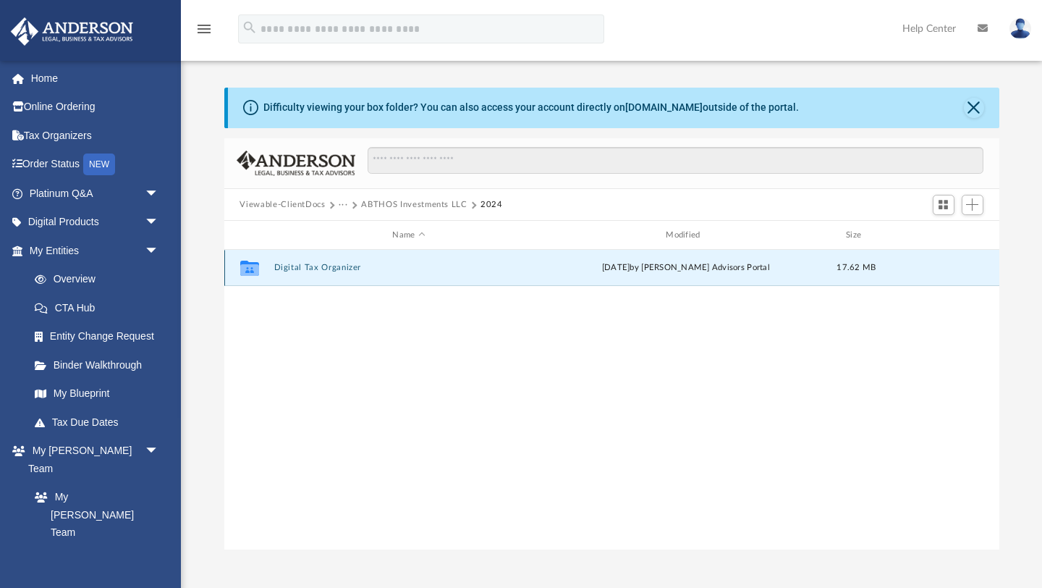
click at [323, 267] on button "Digital Tax Organizer" at bounding box center [409, 268] width 271 height 9
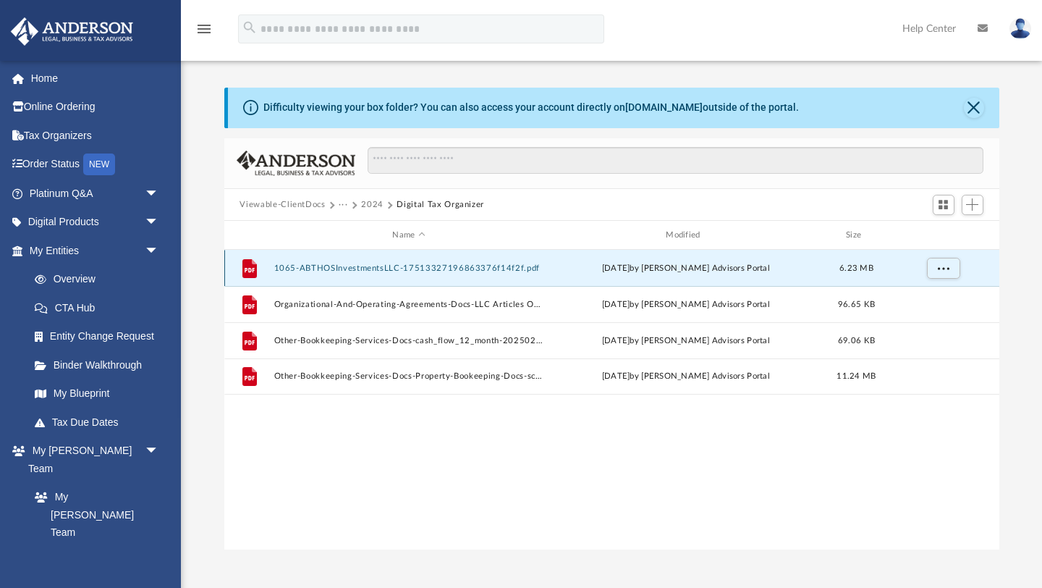
click at [371, 267] on button "1065-ABTHOSInvestmentsLLC-17513327196863376f14f2f.pdf" at bounding box center [409, 268] width 271 height 9
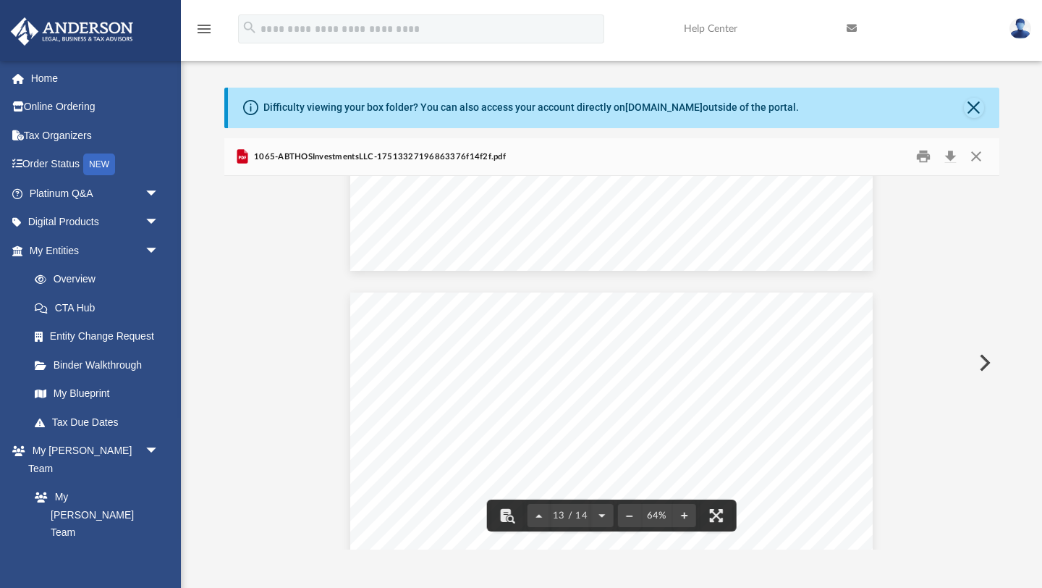
scroll to position [4983, 0]
click at [972, 105] on button "Close" at bounding box center [974, 108] width 20 height 20
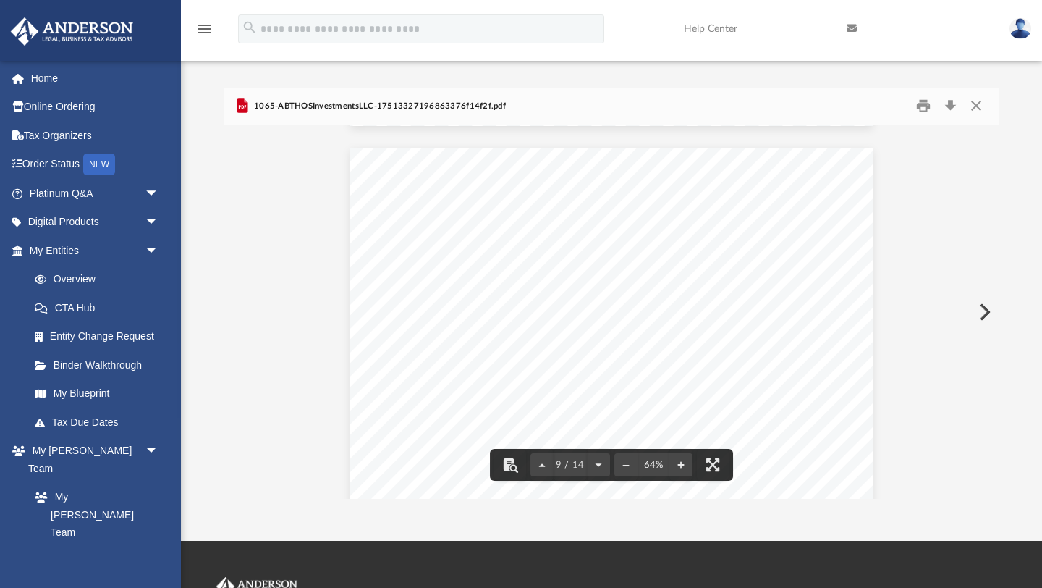
scroll to position [3119, 0]
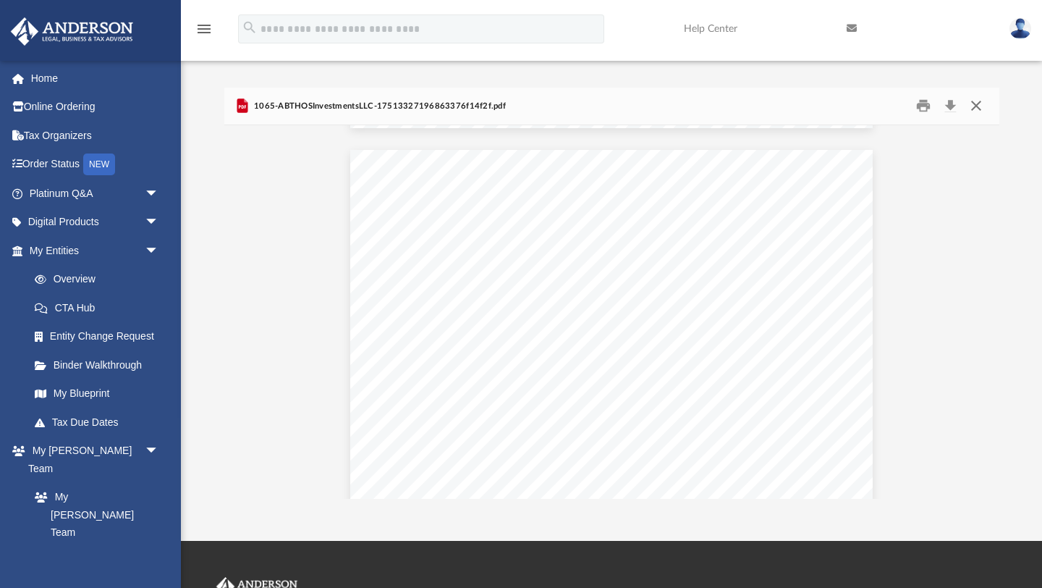
click at [977, 104] on button "Close" at bounding box center [977, 106] width 26 height 22
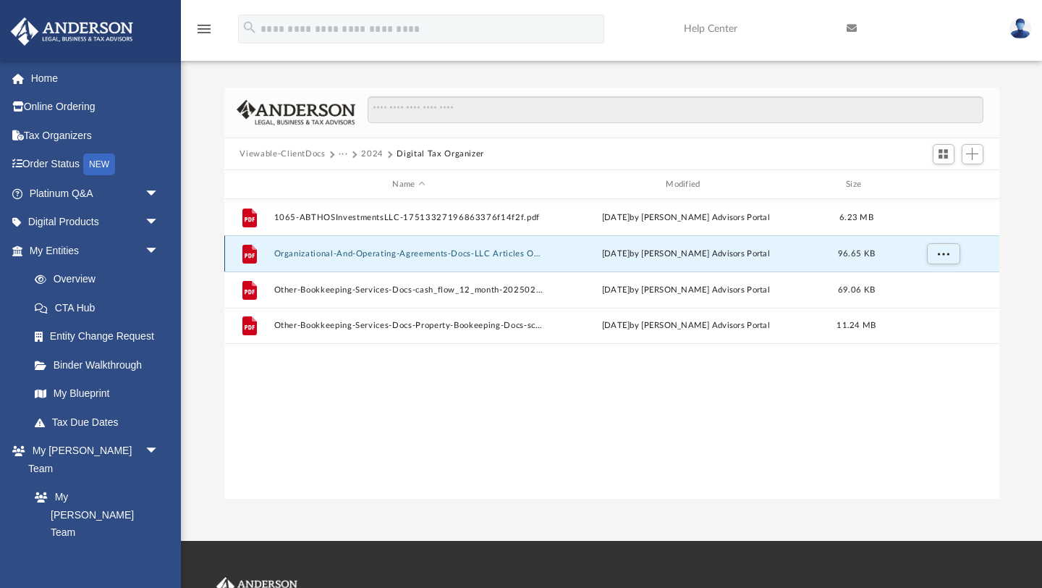
click at [372, 253] on button "Organizational-And-Operating-Agreements-Docs-LLC Articles OR Certificate of Org…" at bounding box center [409, 253] width 271 height 9
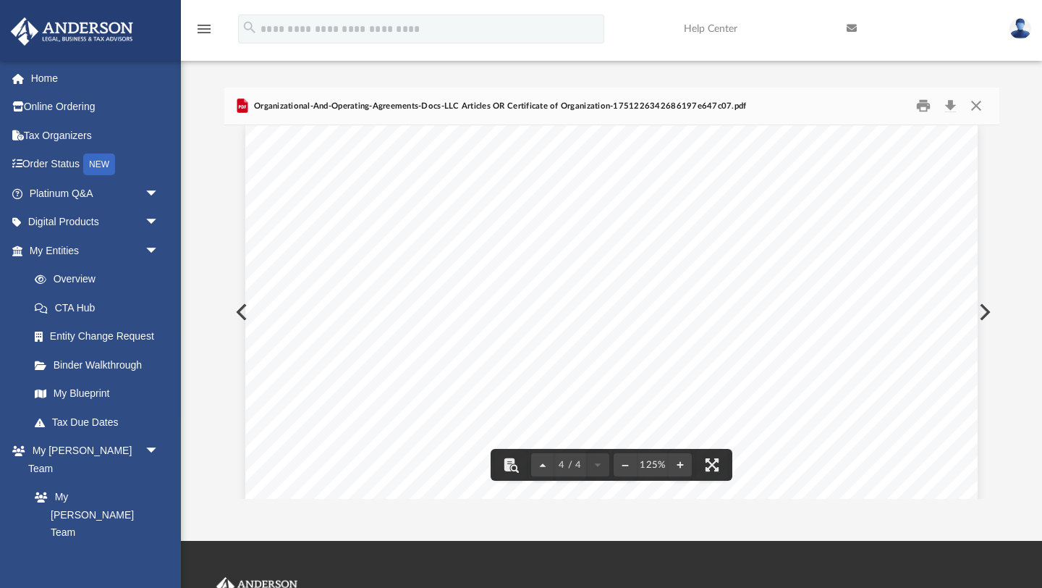
scroll to position [2996, 0]
click at [977, 104] on button "Close" at bounding box center [977, 106] width 26 height 22
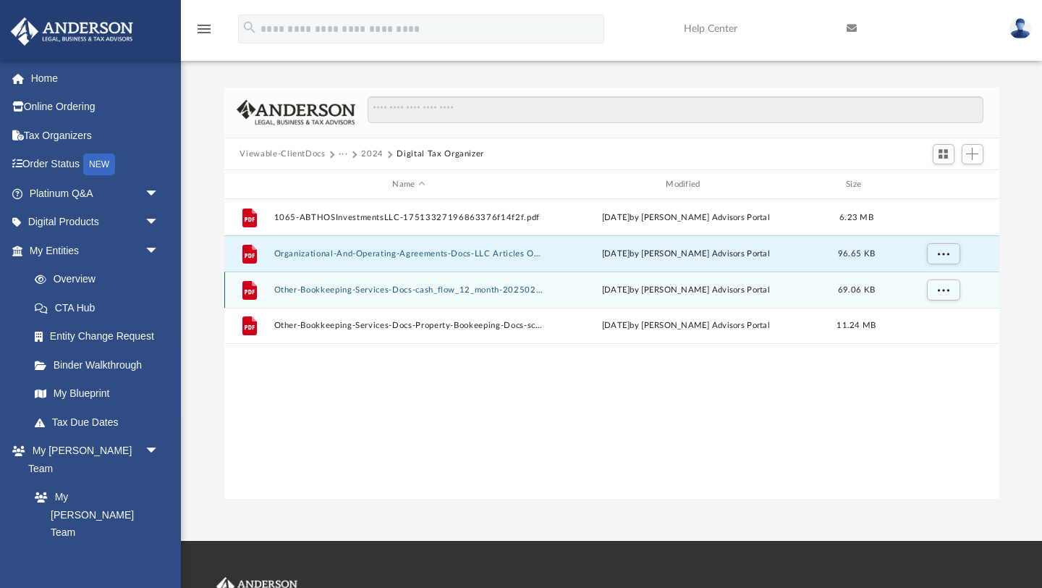
click at [424, 287] on button "Other-Bookkeeping-Services-Docs-cash_flow_12_month-20250204-17512429456861d8c10…" at bounding box center [409, 289] width 271 height 9
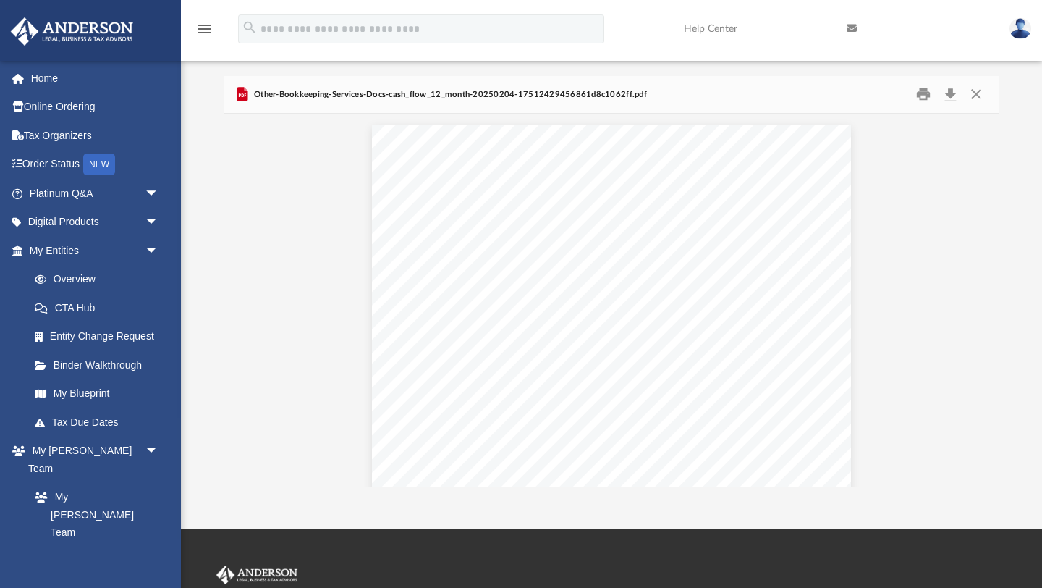
scroll to position [7, 0]
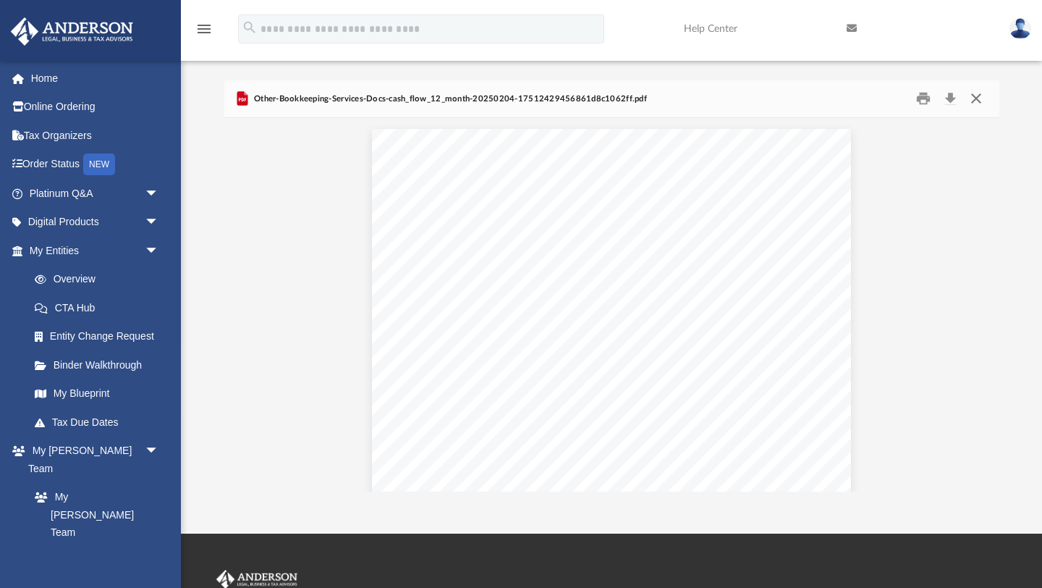
click at [977, 98] on button "Close" at bounding box center [977, 99] width 26 height 22
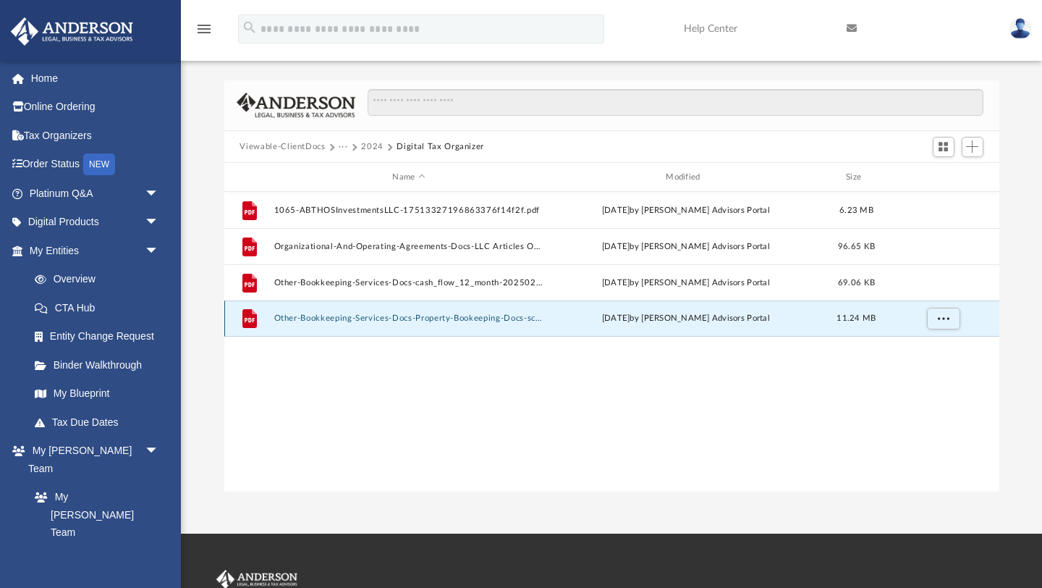
click at [368, 318] on button "Other-Bookkeeping-Services-Docs-Property-Bookeeping-Docs-scan0018-174026941667b…" at bounding box center [409, 318] width 271 height 9
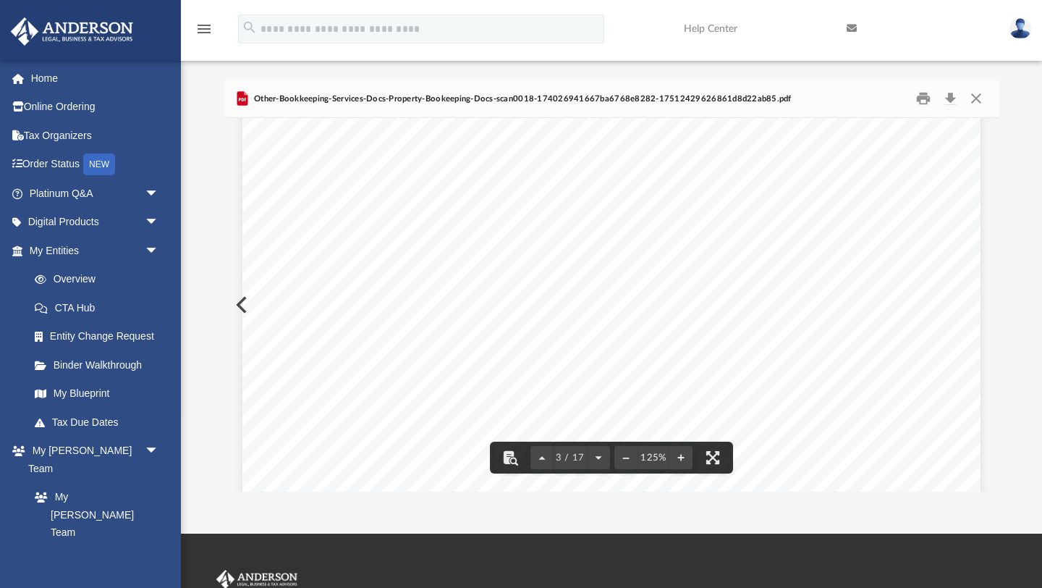
scroll to position [2058, 0]
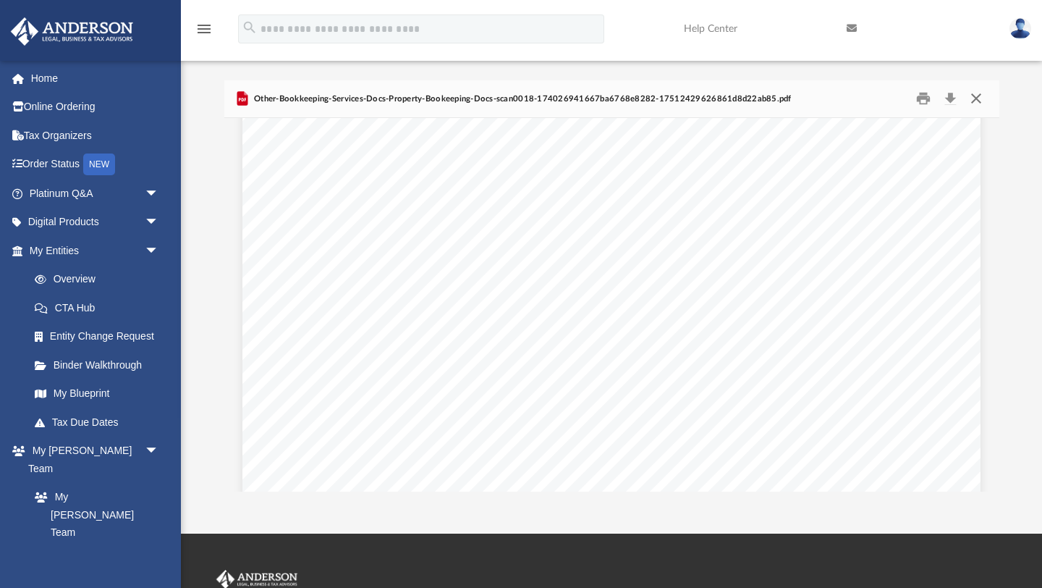
click at [977, 98] on button "Close" at bounding box center [977, 99] width 26 height 22
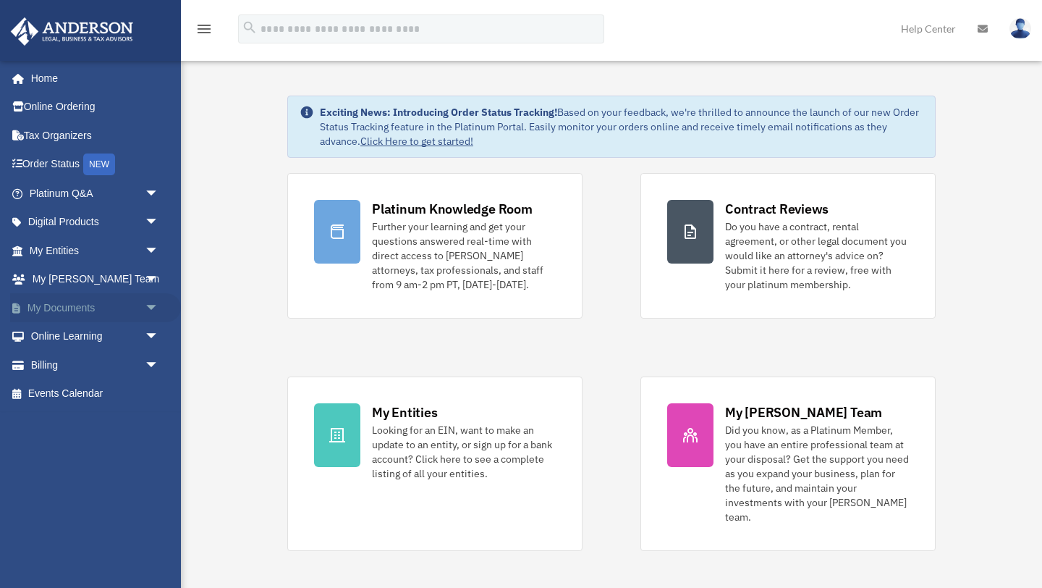
click at [153, 306] on span "arrow_drop_down" at bounding box center [159, 308] width 29 height 30
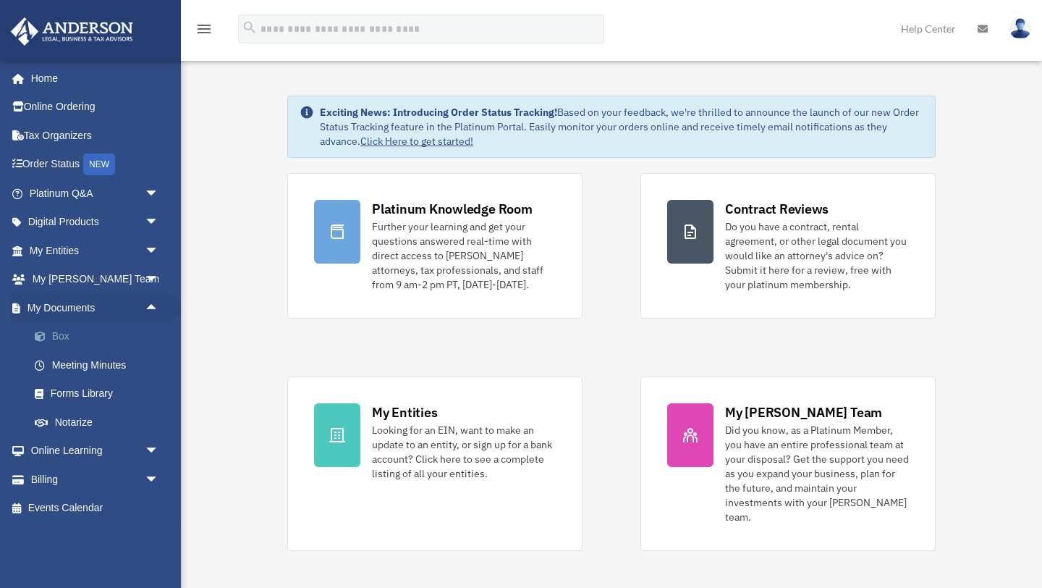
click at [65, 337] on link "Box" at bounding box center [100, 336] width 161 height 29
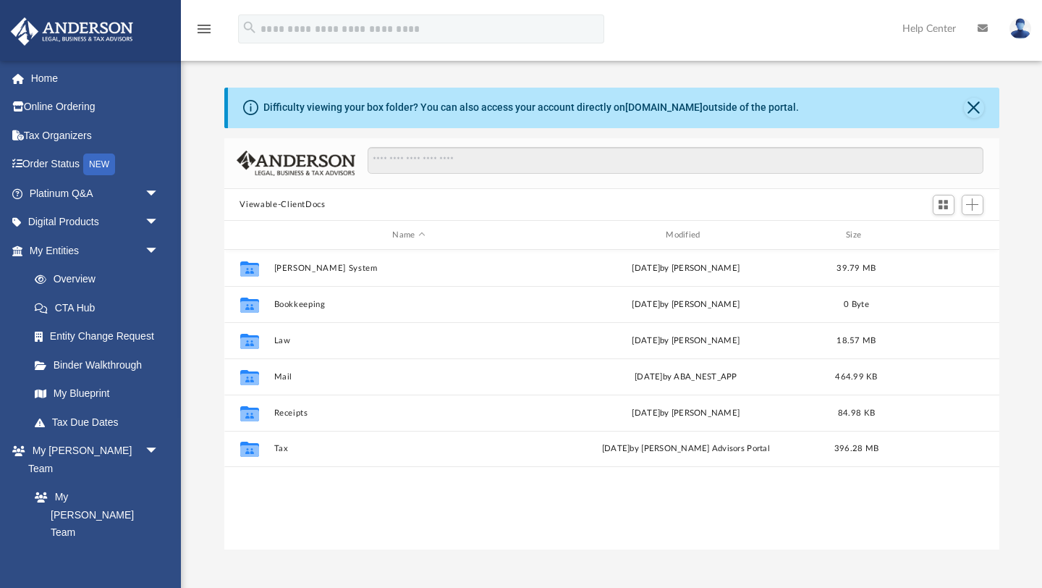
scroll to position [329, 775]
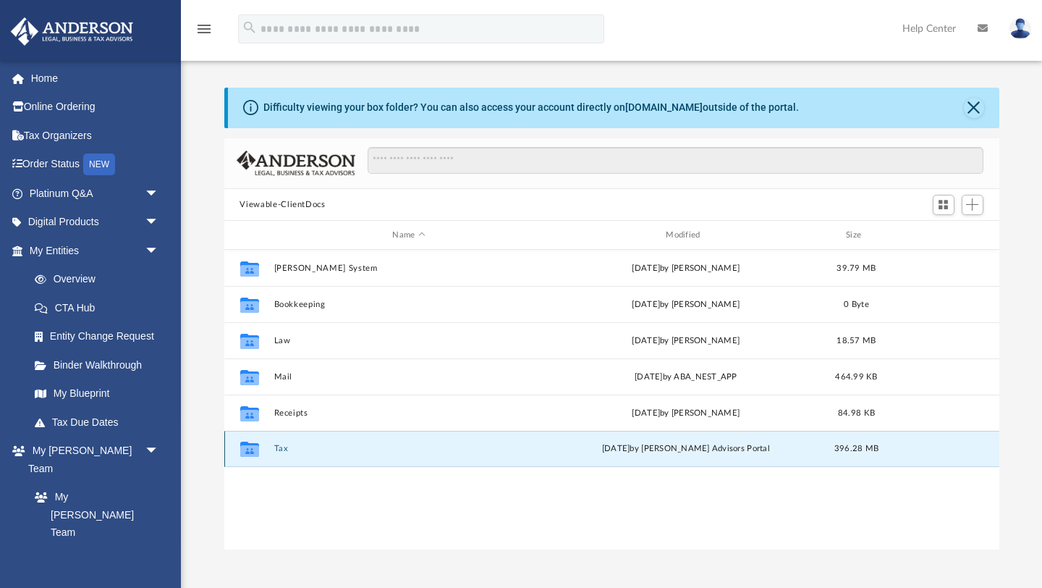
click at [282, 448] on button "Tax" at bounding box center [409, 448] width 271 height 9
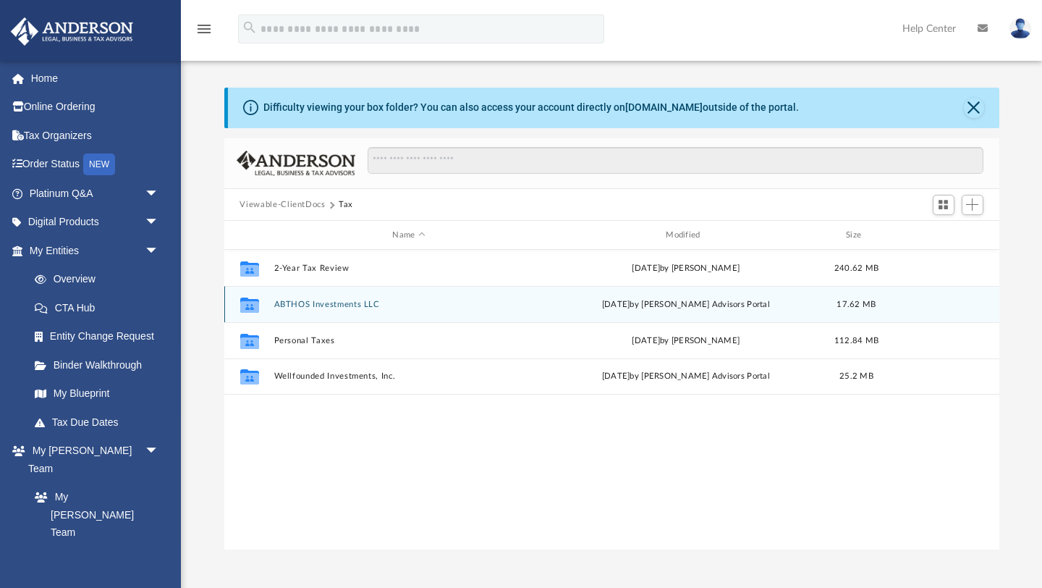
click at [340, 304] on button "ABTHOS Investments LLC" at bounding box center [409, 304] width 271 height 9
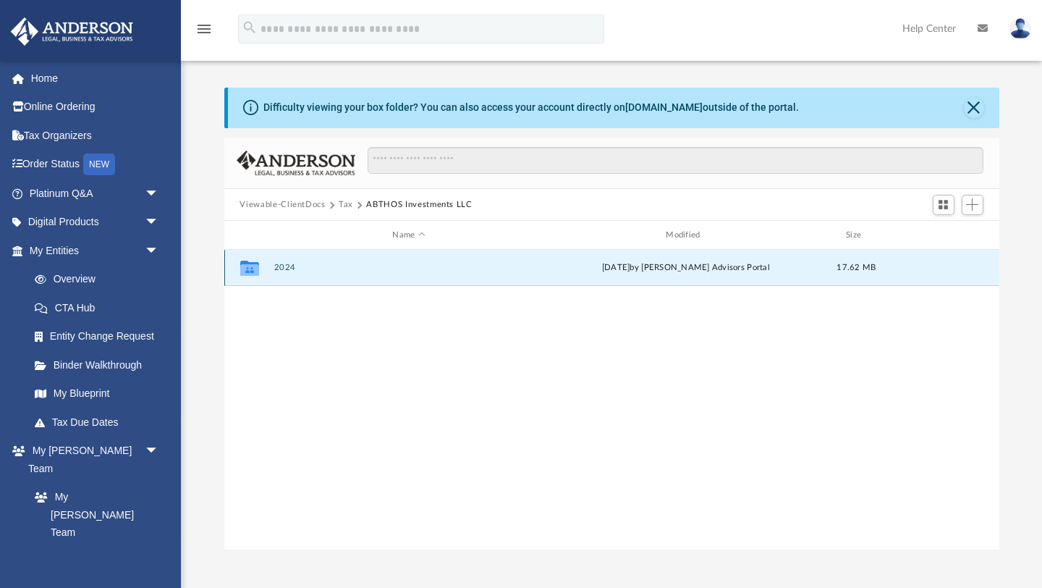
click at [284, 269] on button "2024" at bounding box center [409, 268] width 271 height 9
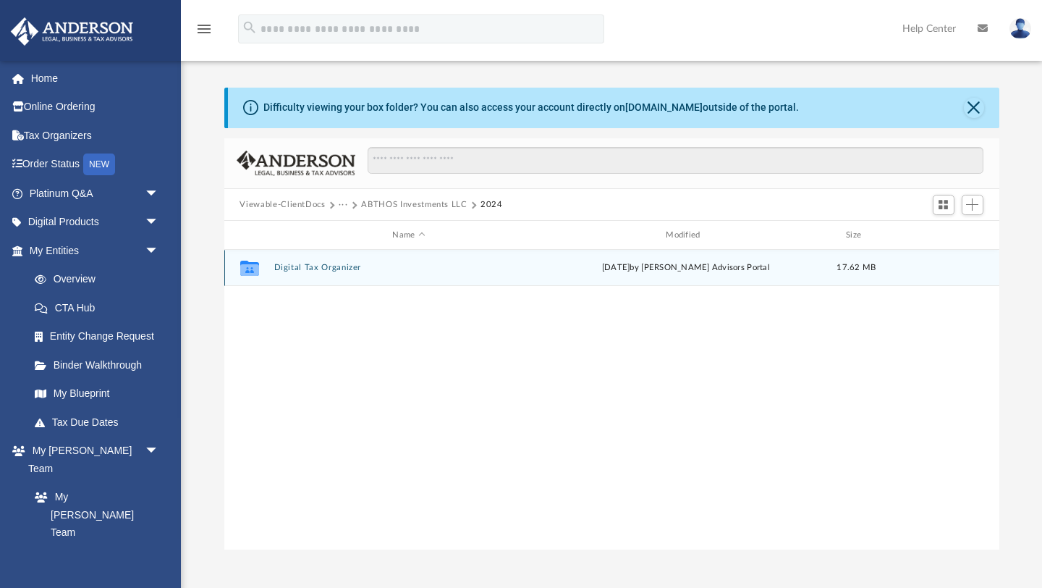
click at [326, 267] on button "Digital Tax Organizer" at bounding box center [409, 268] width 271 height 9
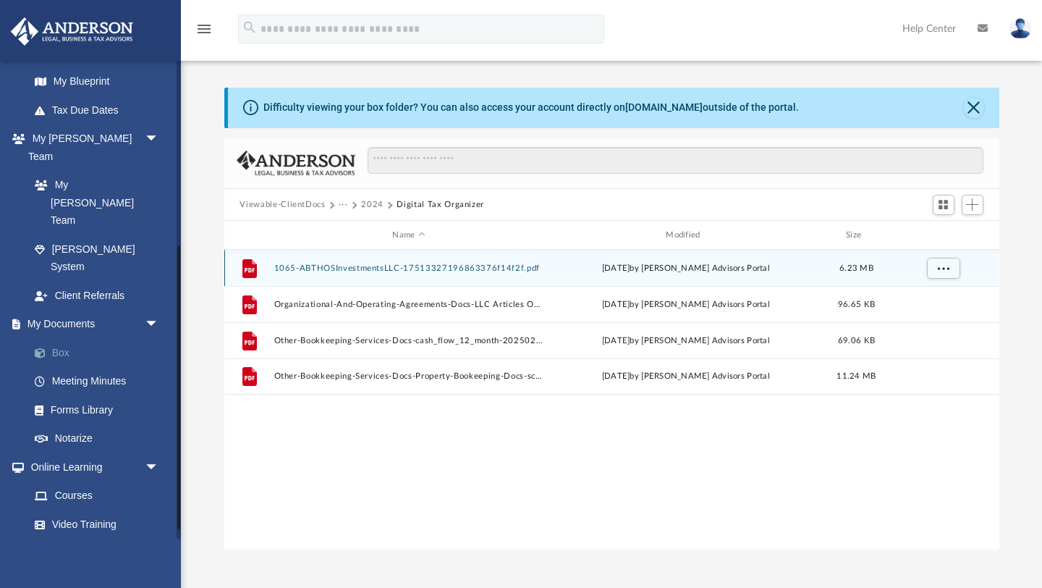
scroll to position [329, 0]
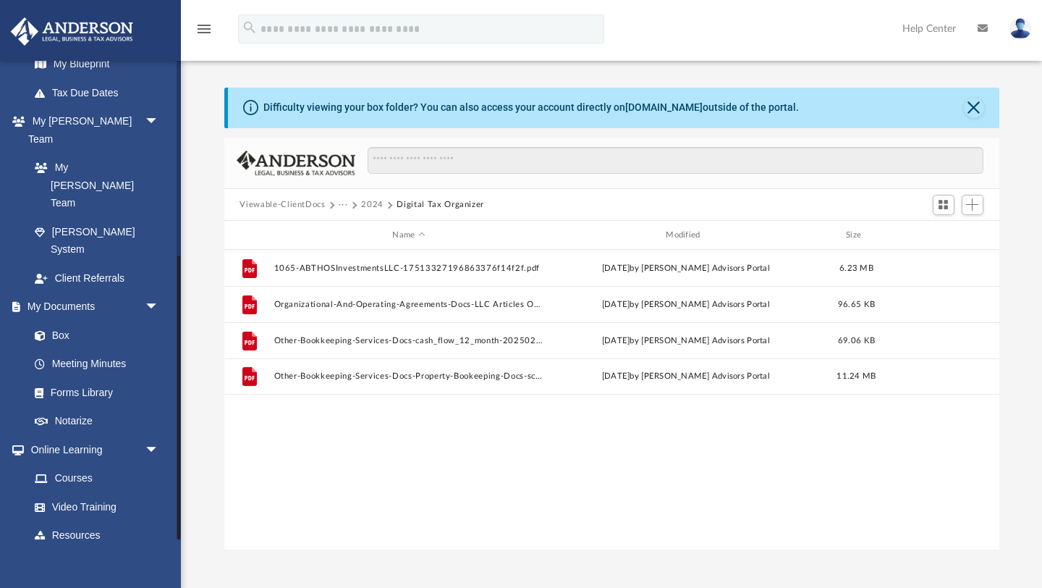
click at [151, 549] on span "arrow_drop_down" at bounding box center [159, 564] width 29 height 30
click at [96, 578] on link "$ Open Invoices" at bounding box center [100, 593] width 161 height 30
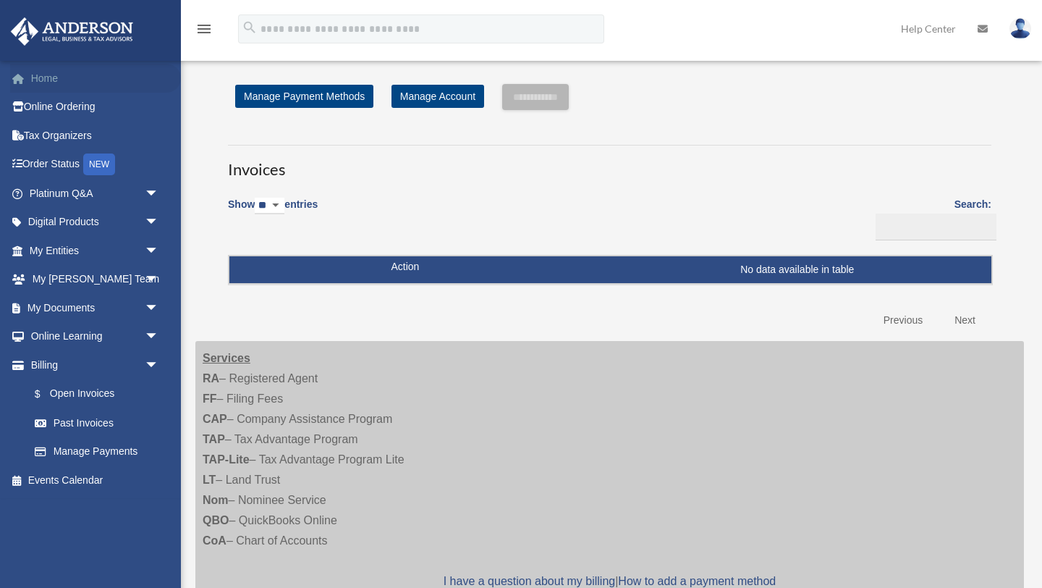
click at [51, 77] on link "Home" at bounding box center [95, 78] width 171 height 29
